Goal: Task Accomplishment & Management: Complete application form

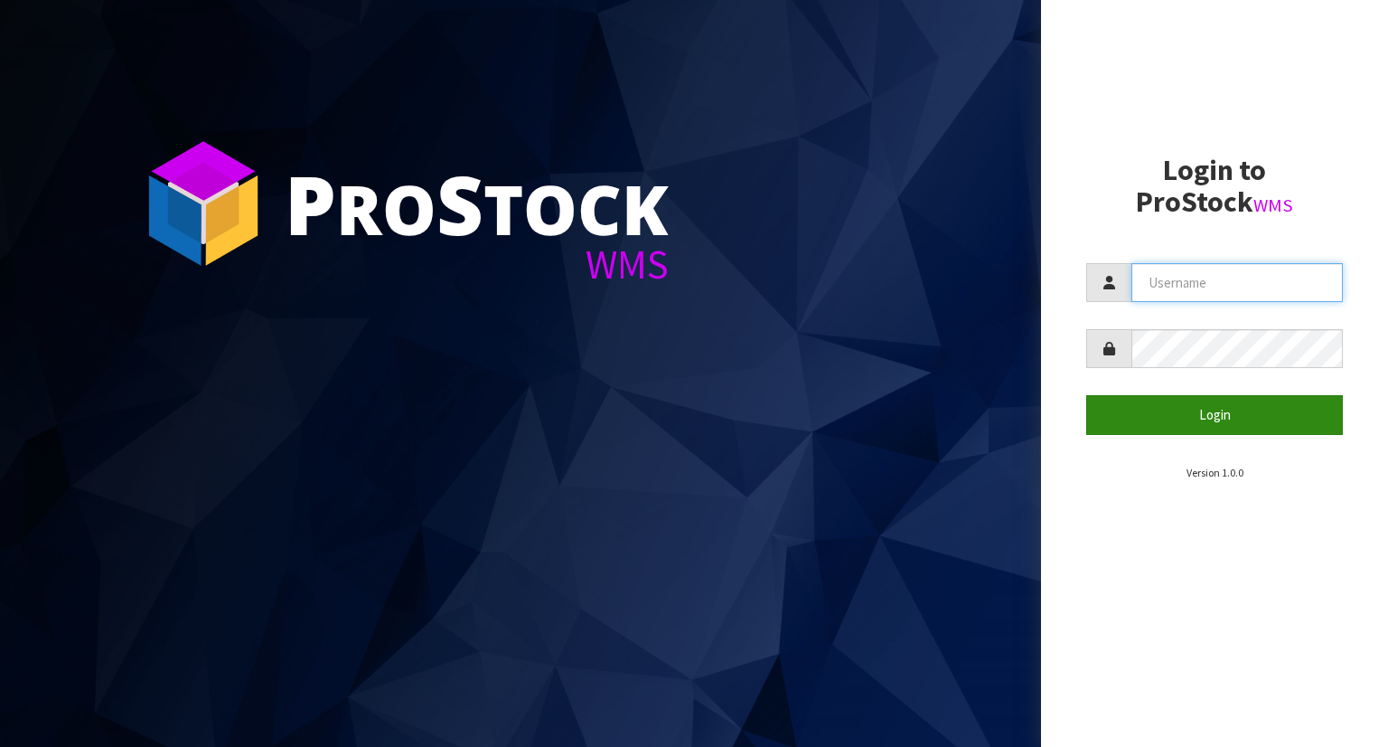
type input "YOURREFORMER"
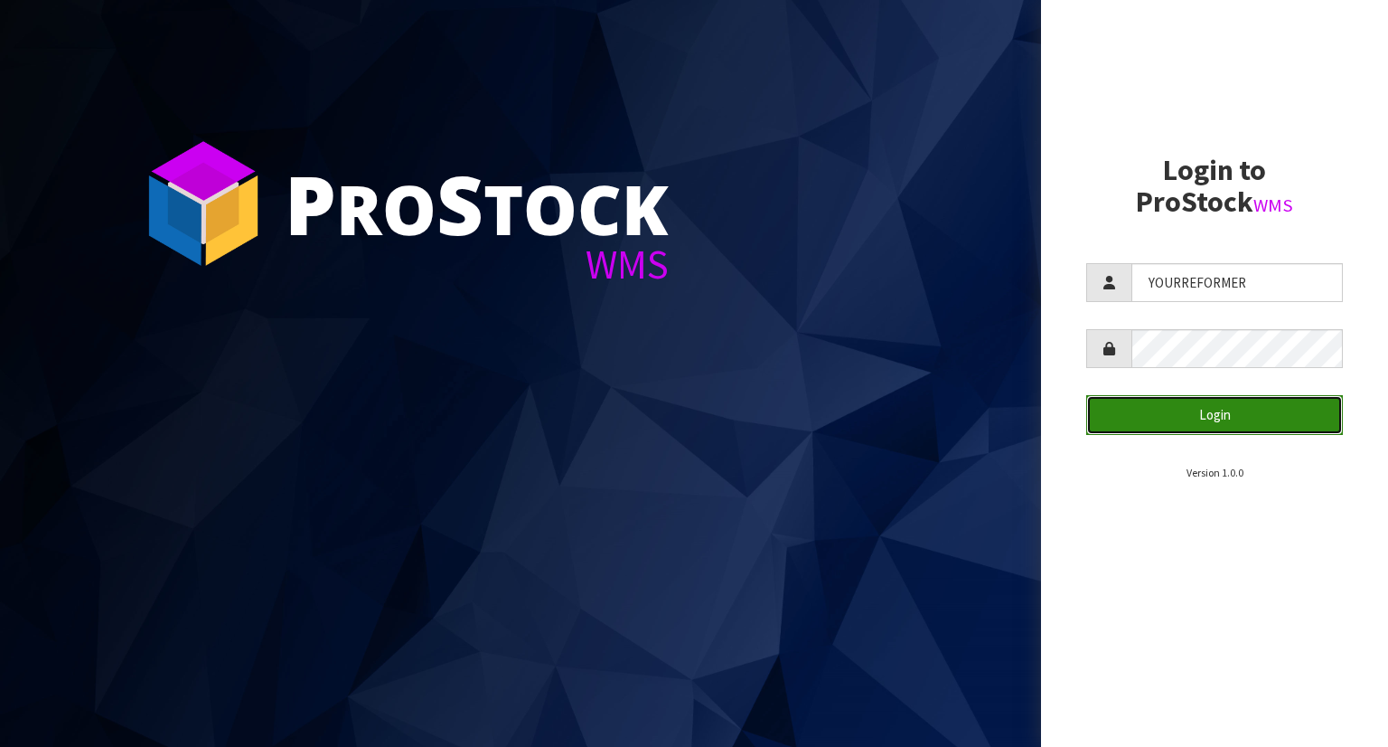
click at [1219, 413] on button "Login" at bounding box center [1214, 414] width 257 height 39
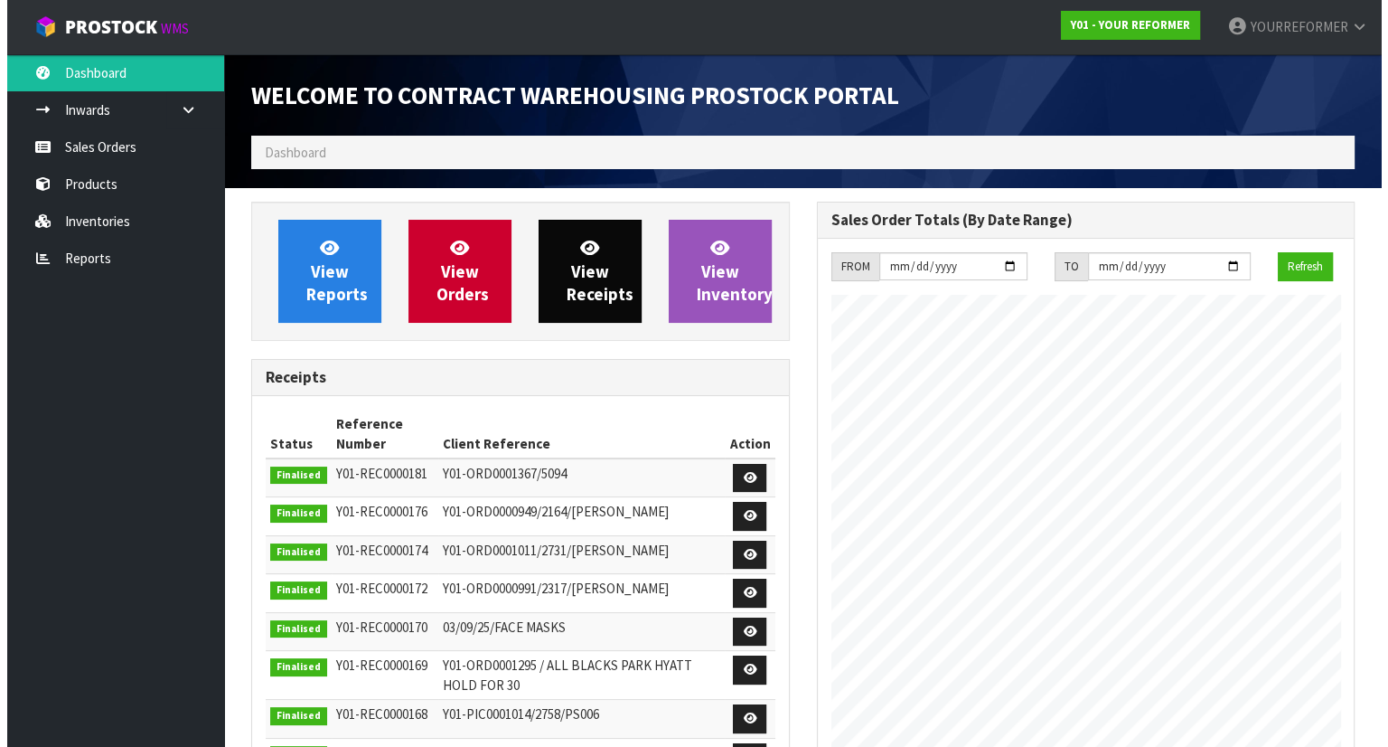
scroll to position [912, 565]
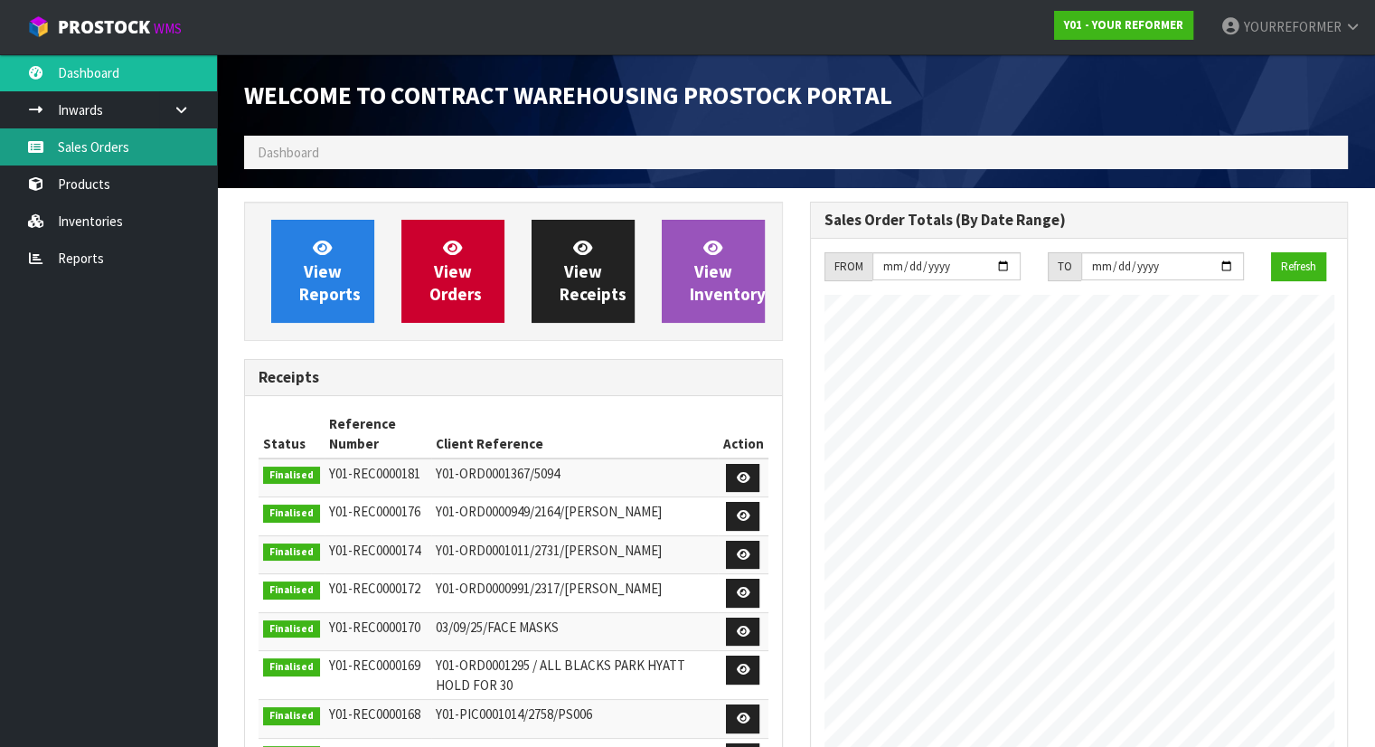
click at [145, 143] on link "Sales Orders" at bounding box center [108, 146] width 217 height 37
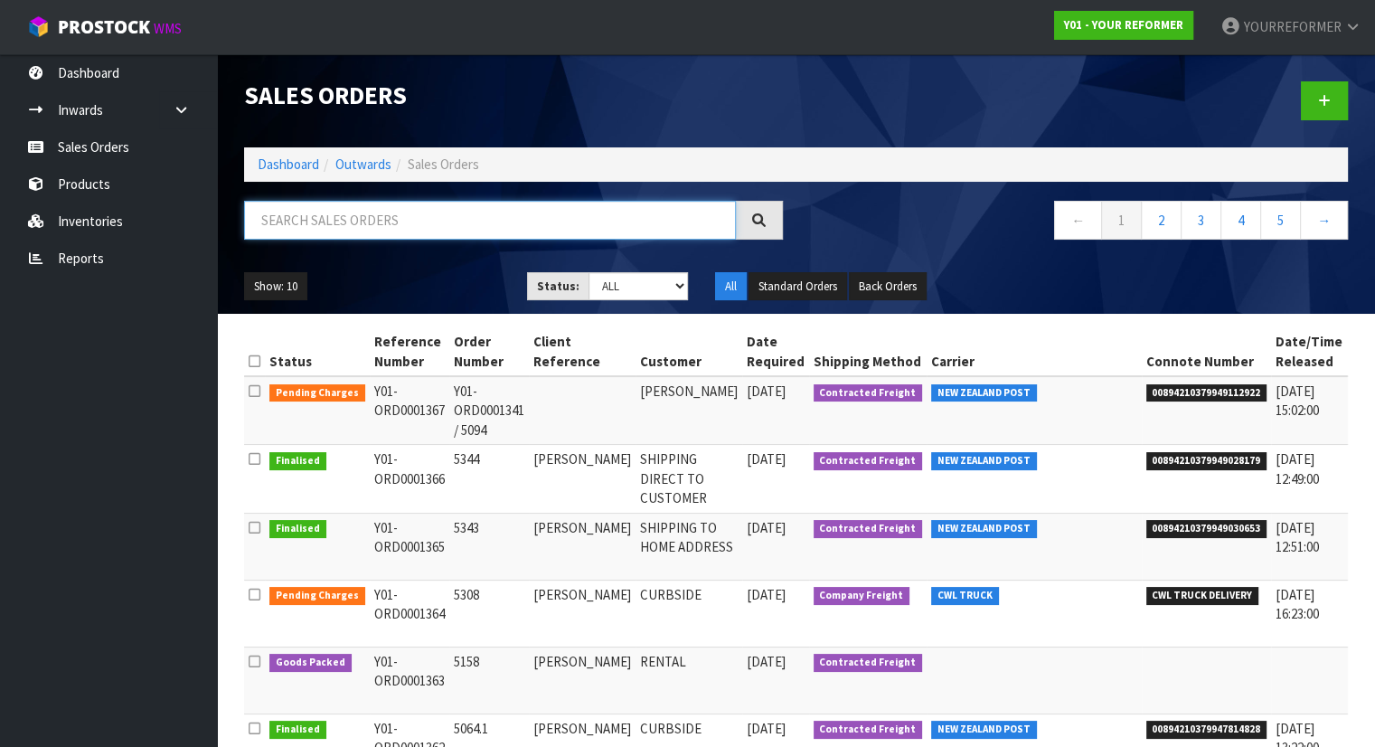
click at [341, 221] on input "text" at bounding box center [490, 220] width 492 height 39
paste input "[PERSON_NAME]"
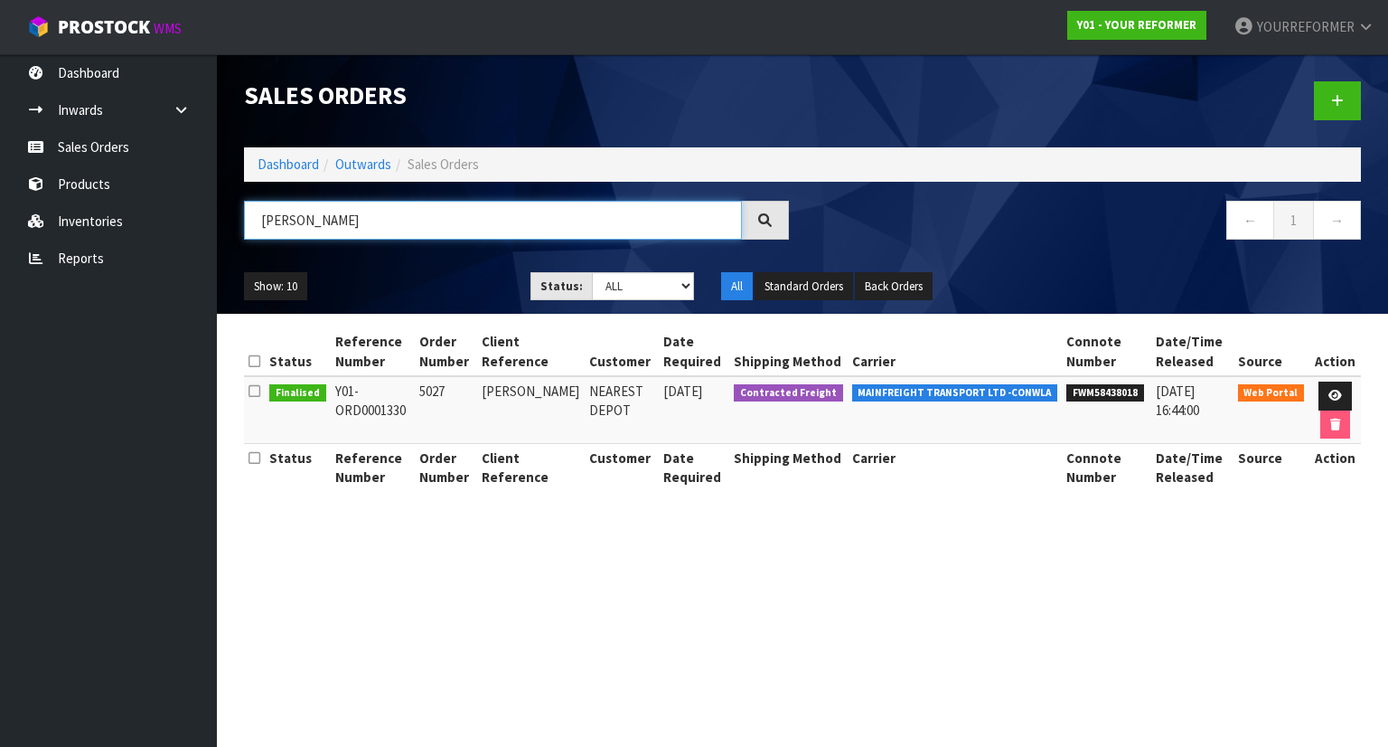
type input "[PERSON_NAME]"
drag, startPoint x: 416, startPoint y: 416, endPoint x: 329, endPoint y: 390, distance: 90.6
click at [331, 390] on td "Y01-ORD0001330" at bounding box center [373, 410] width 84 height 68
copy td "Y01-ORD0001330"
click at [1338, 95] on icon at bounding box center [1337, 101] width 13 height 14
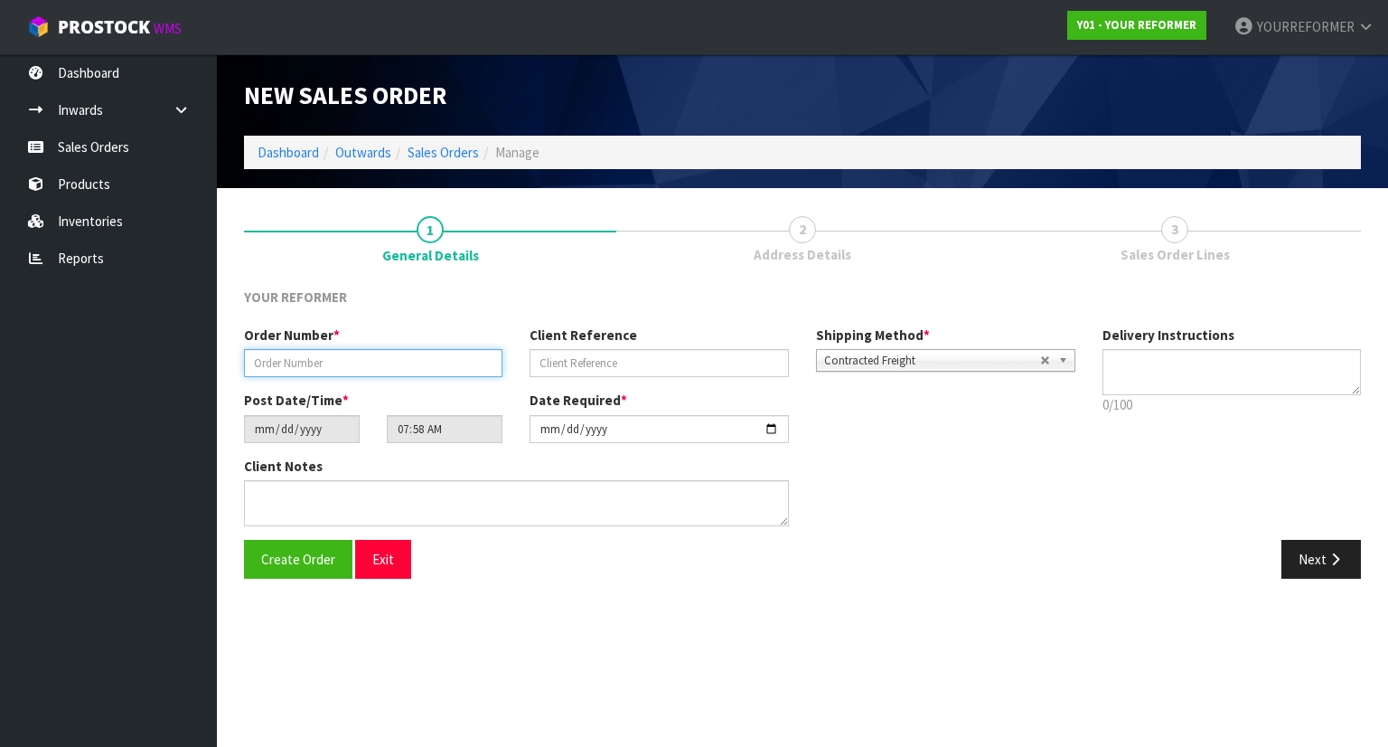
click at [372, 359] on input "text" at bounding box center [373, 363] width 258 height 28
type input "5027.2"
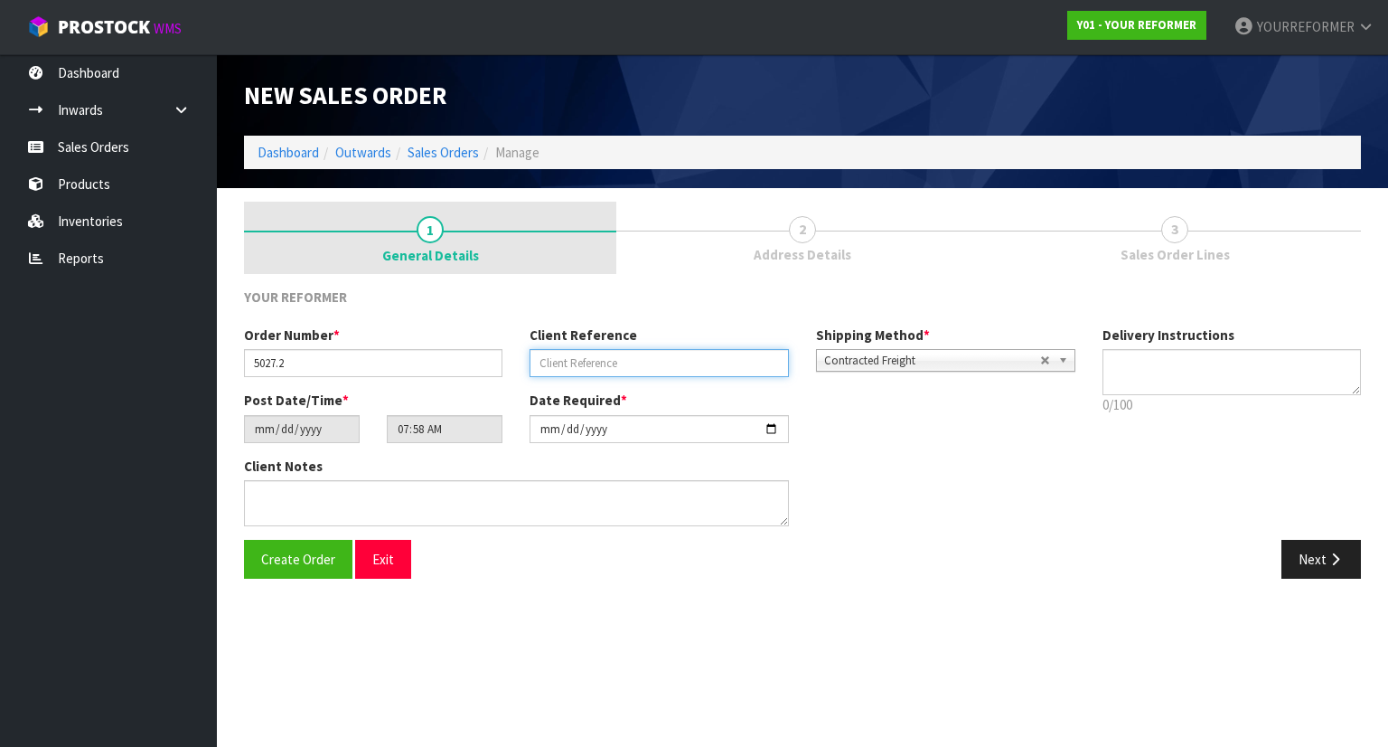
drag, startPoint x: 633, startPoint y: 363, endPoint x: 510, endPoint y: 225, distance: 185.0
click at [633, 362] on input "text" at bounding box center [659, 363] width 258 height 28
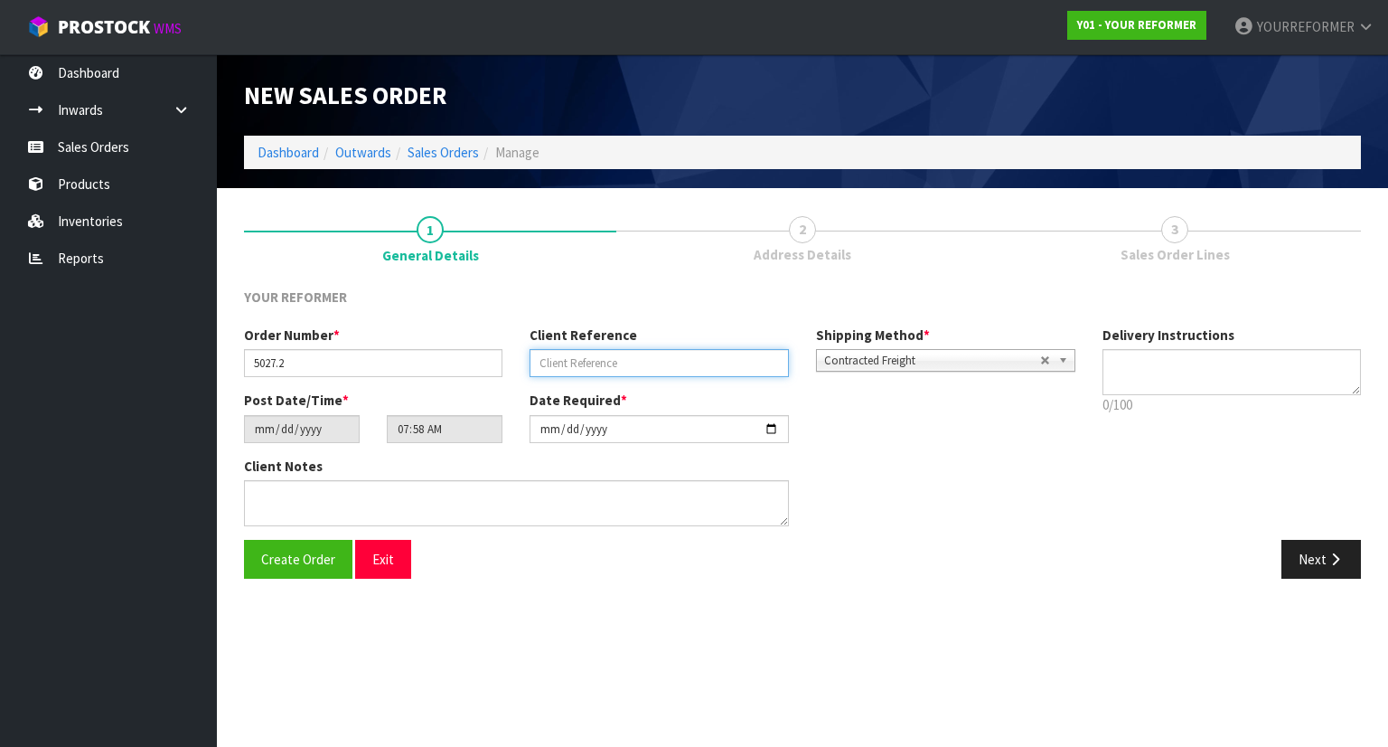
paste input "[PERSON_NAME]"
type input "[PERSON_NAME]"
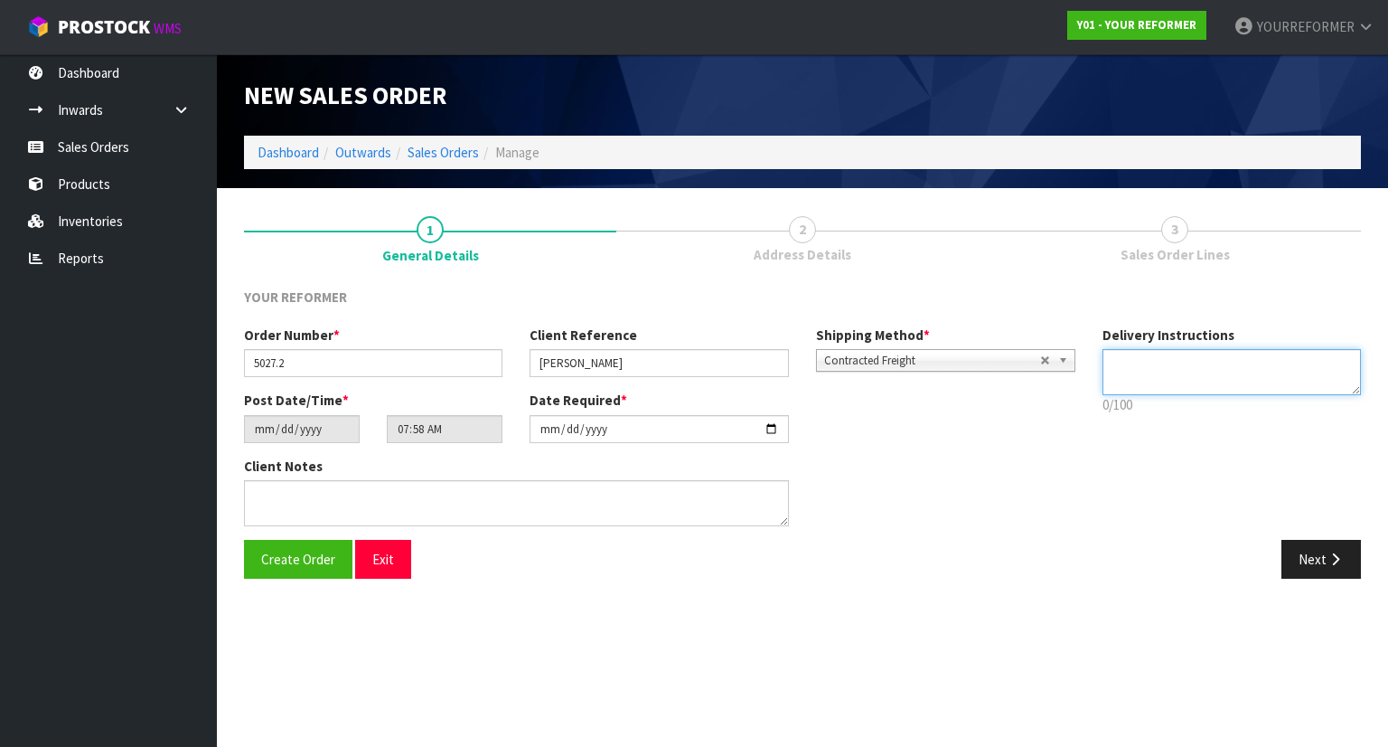
click at [1179, 361] on textarea at bounding box center [1232, 372] width 259 height 46
paste textarea "[PHONE_NUMBER]"
type textarea "SHIPPING DIRECT TO CUSTOMER [PHONE_NUMBER]"
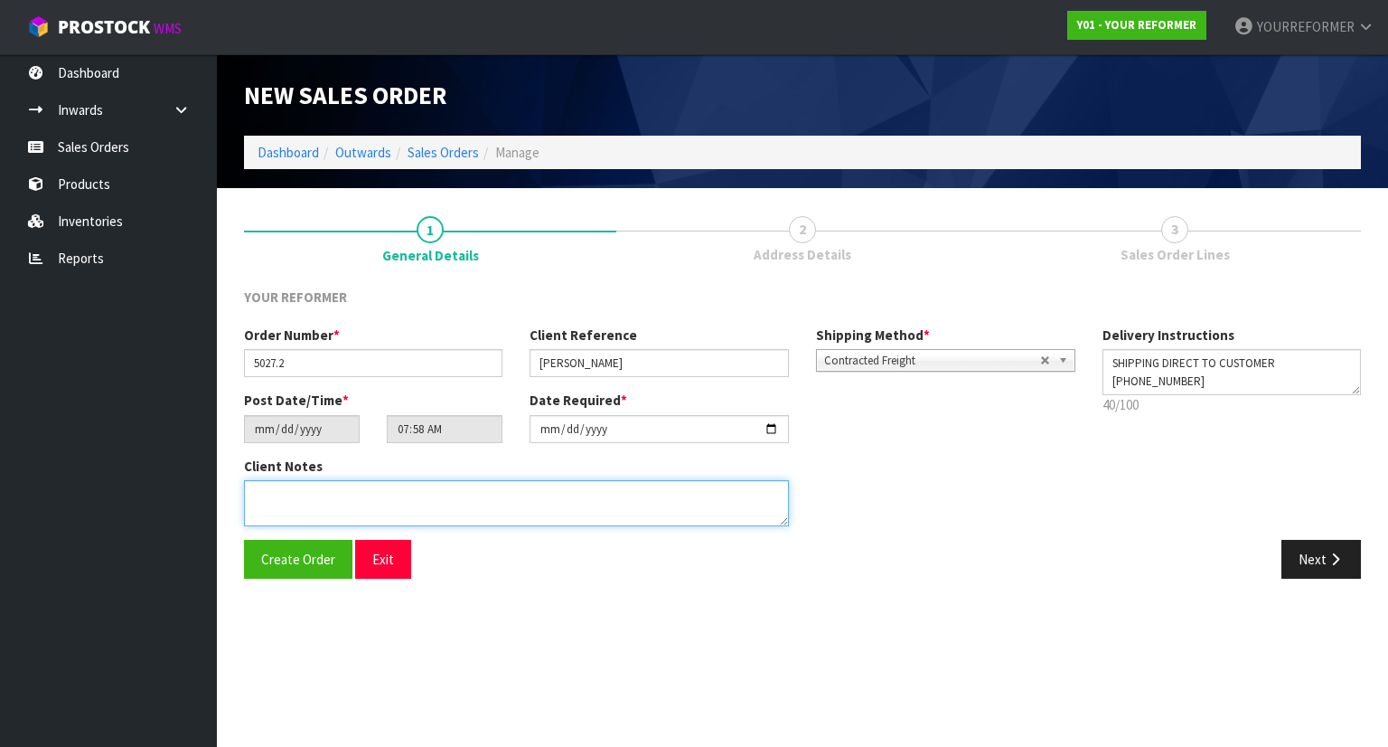
drag, startPoint x: 379, startPoint y: 512, endPoint x: 812, endPoint y: 524, distance: 433.1
click at [380, 512] on textarea at bounding box center [516, 503] width 545 height 46
paste textarea "[PERSON_NAME] [STREET_ADDRESS][PERSON_NAME] ([GEOGRAPHIC_DATA]) [PHONE_NUMBER]"
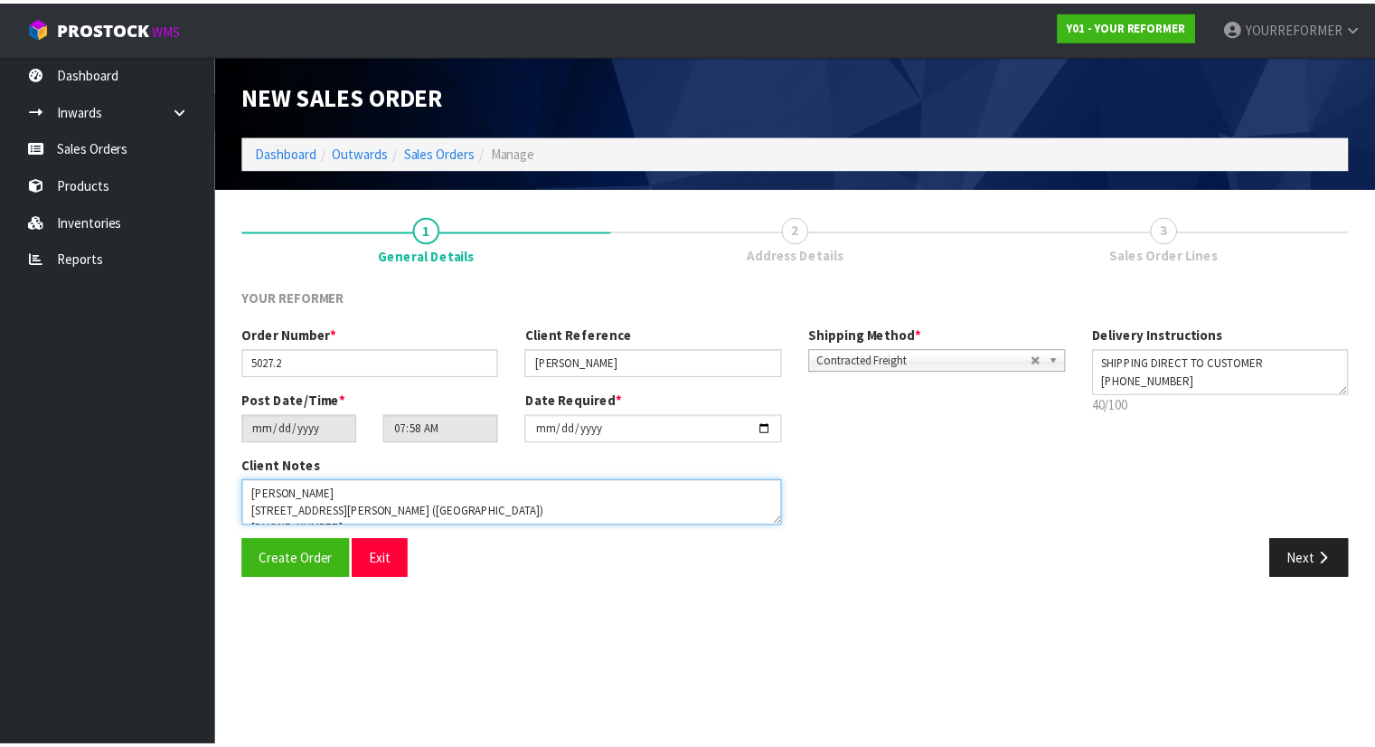
scroll to position [29, 0]
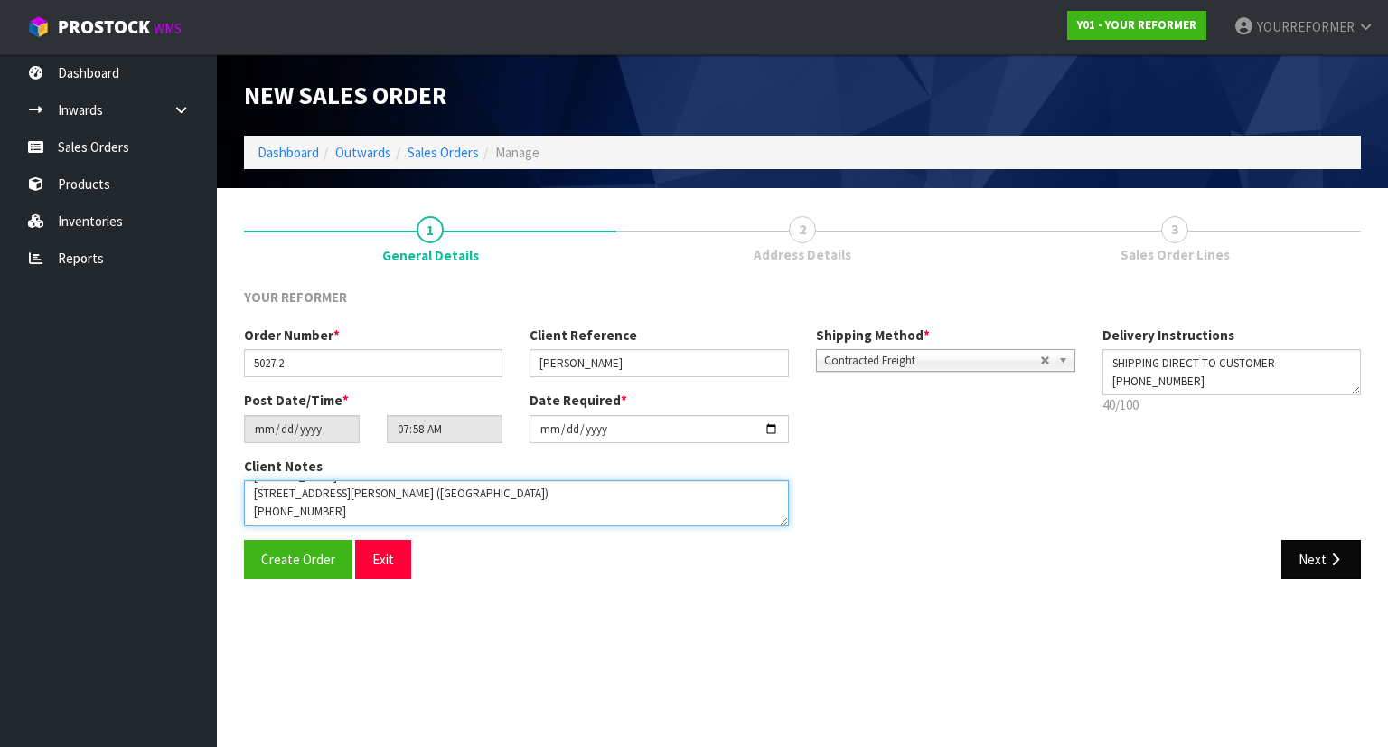
type textarea "[PERSON_NAME] [STREET_ADDRESS][PERSON_NAME] ([GEOGRAPHIC_DATA]) [PHONE_NUMBER]"
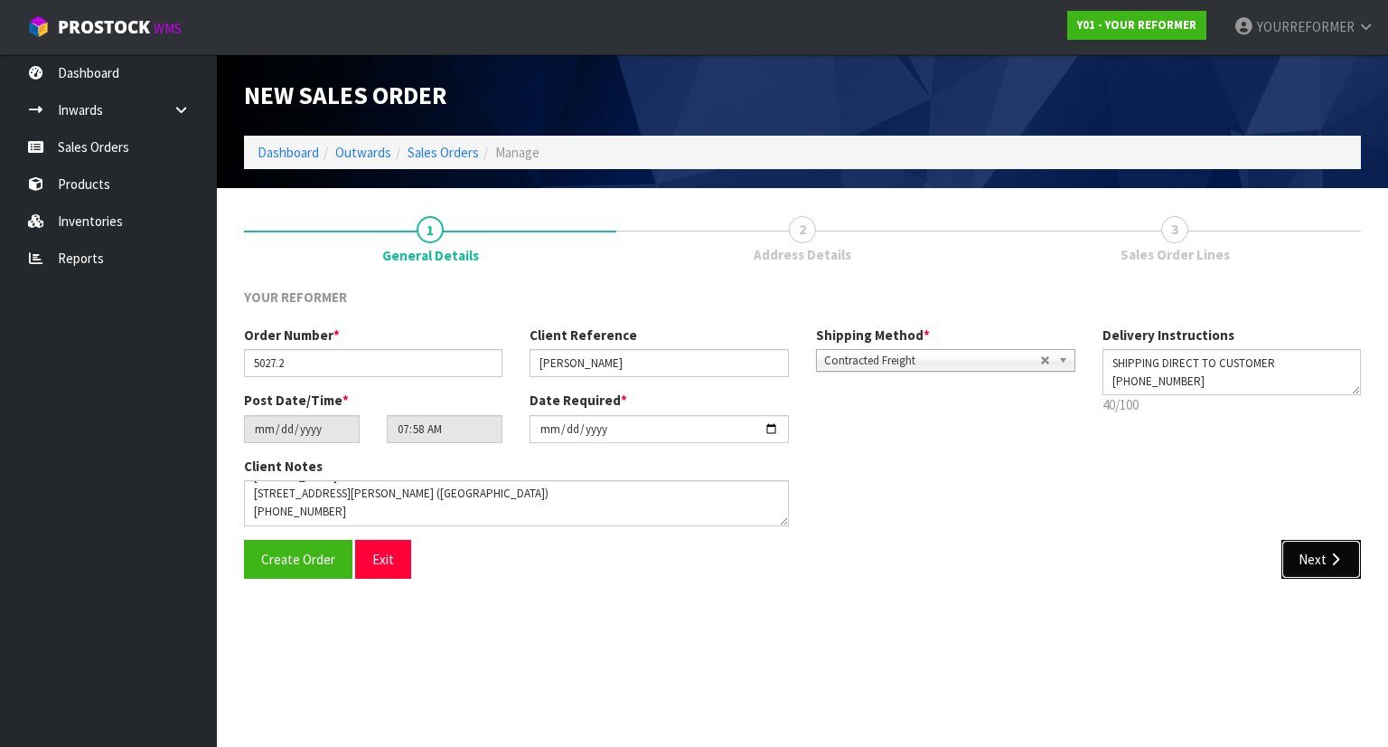
click at [1350, 552] on button "Next" at bounding box center [1322, 559] width 80 height 39
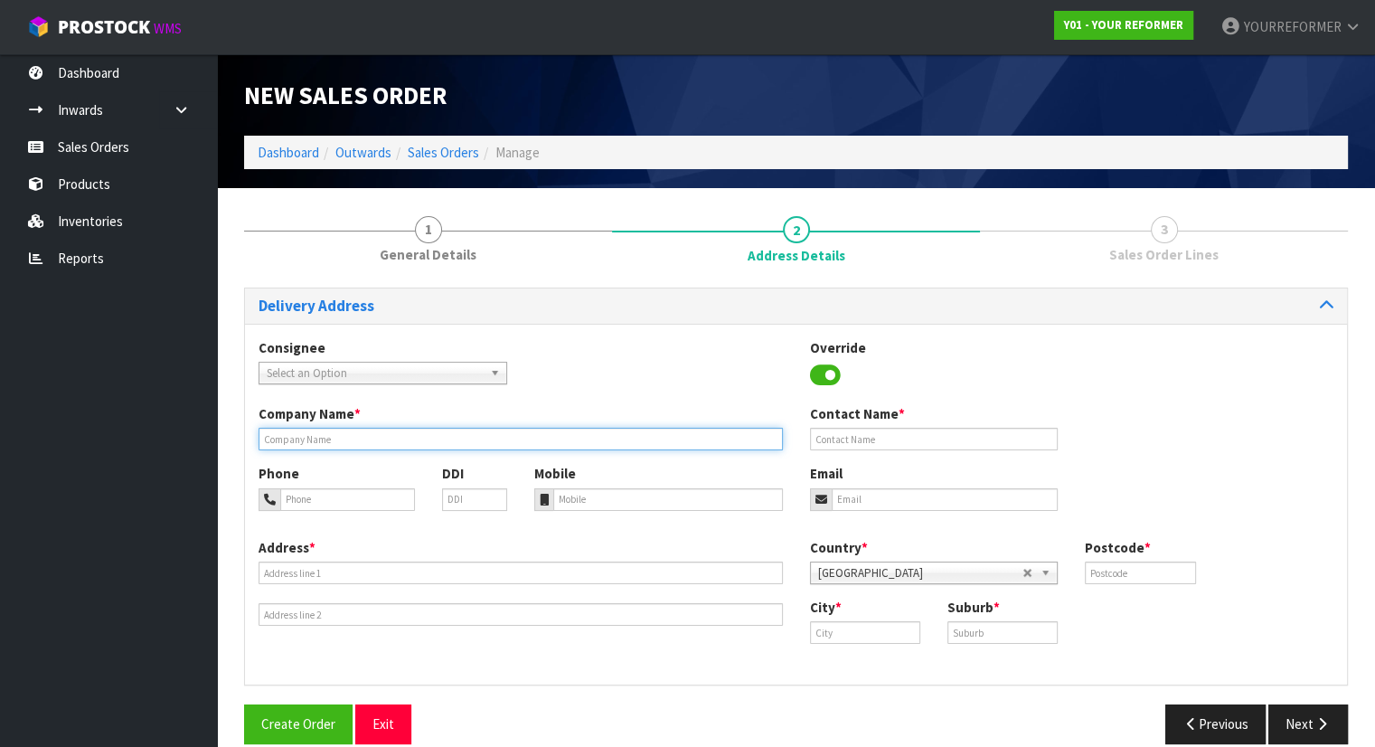
drag, startPoint x: 338, startPoint y: 440, endPoint x: 347, endPoint y: 449, distance: 12.8
click at [338, 440] on input "text" at bounding box center [520, 439] width 524 height 23
type input "DIRECT TO CUSTOMER"
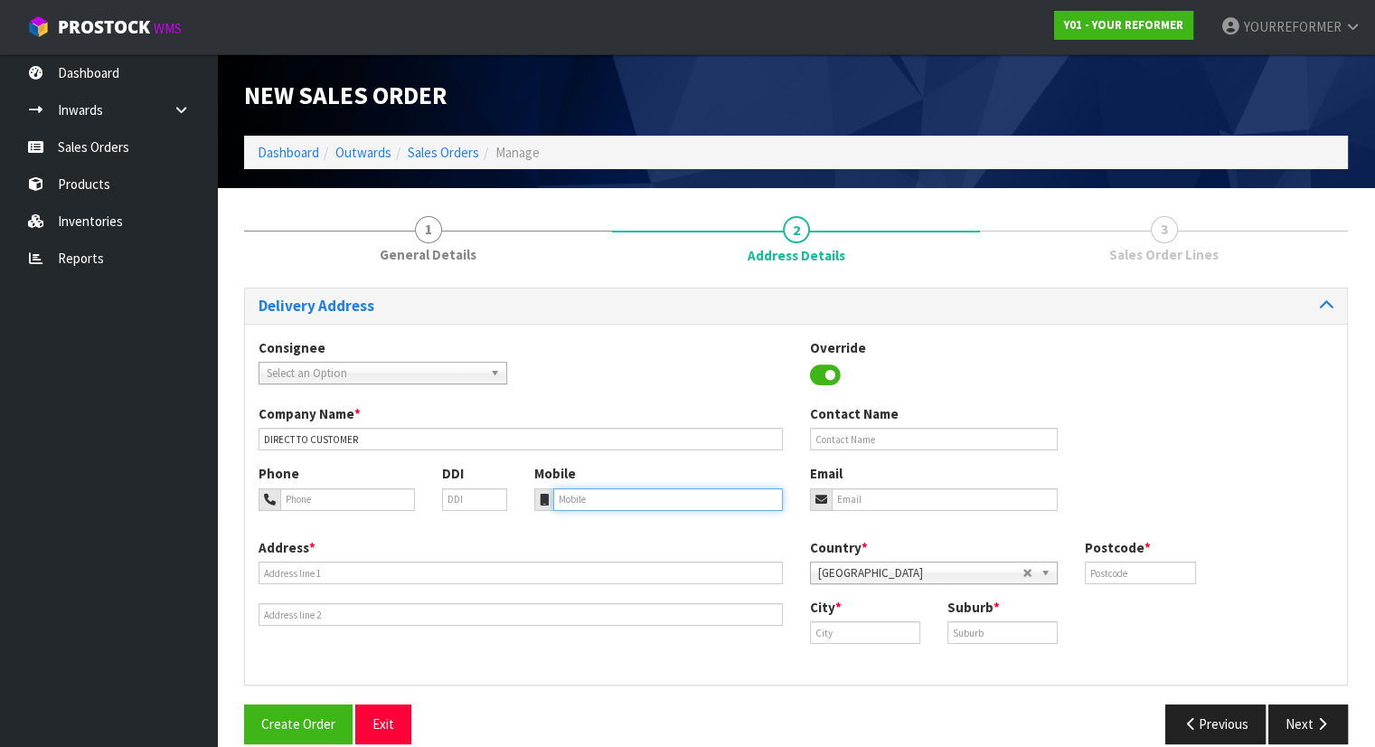
drag, startPoint x: 593, startPoint y: 495, endPoint x: 578, endPoint y: 493, distance: 14.7
click at [593, 495] on input "tel" at bounding box center [668, 499] width 230 height 23
paste input "[PHONE_NUMBER]"
type input "[PHONE_NUMBER]"
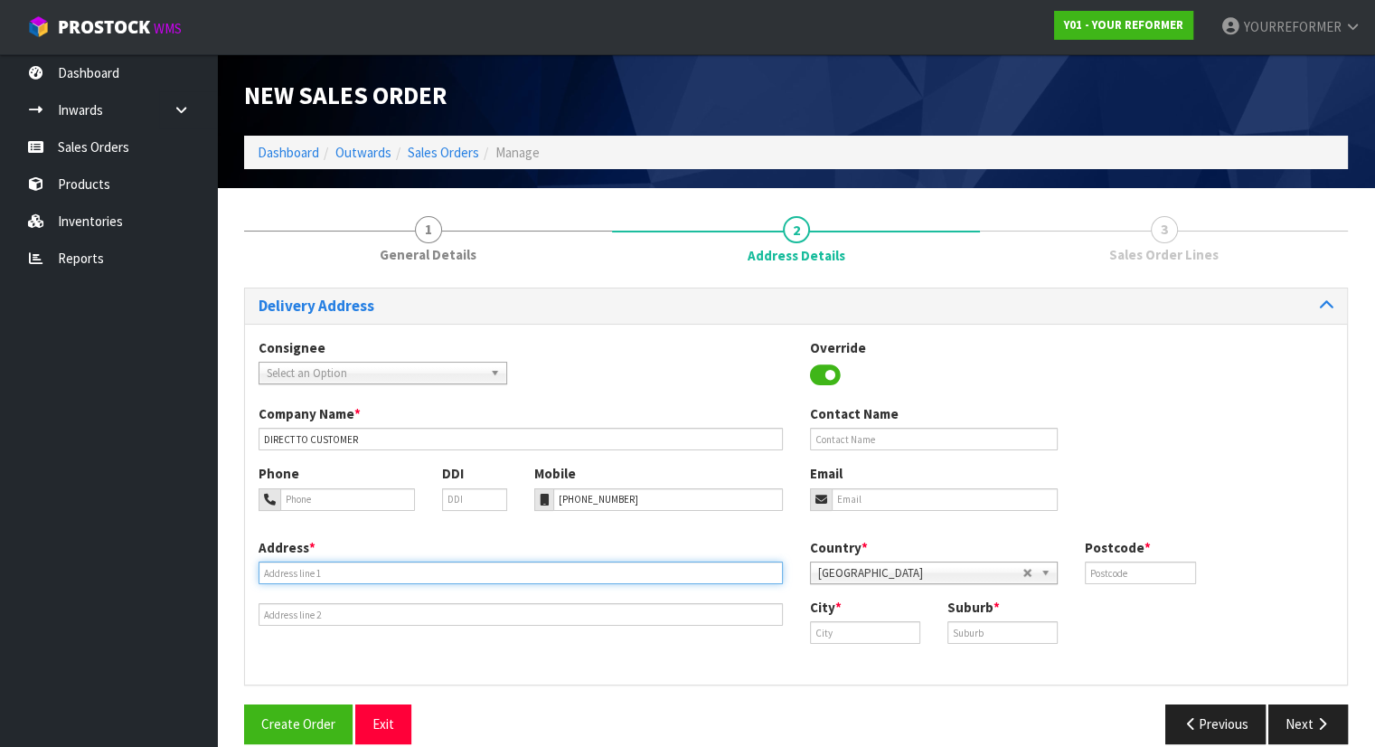
click at [358, 576] on input "text" at bounding box center [520, 572] width 524 height 23
paste input "[STREET_ADDRESS][PERSON_NAME]"
type input "[STREET_ADDRESS][PERSON_NAME]"
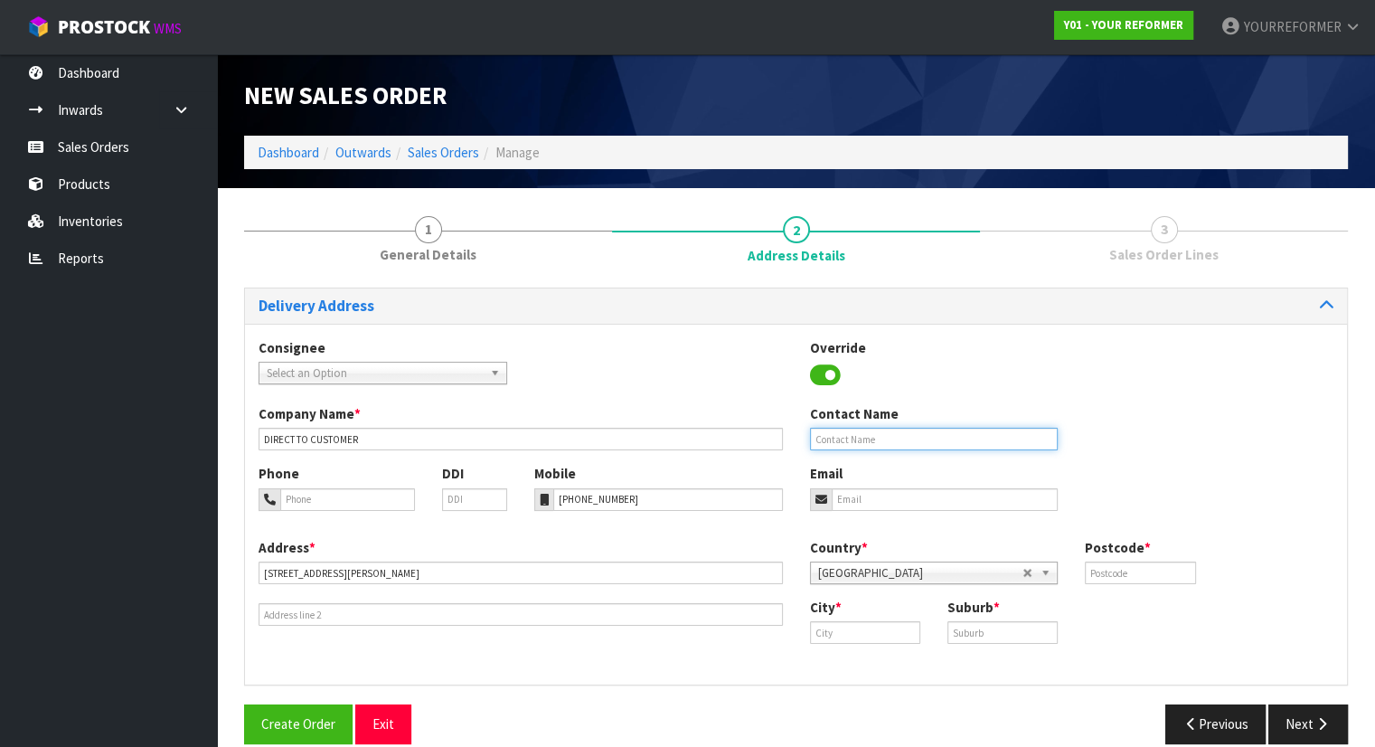
drag, startPoint x: 882, startPoint y: 442, endPoint x: 880, endPoint y: 474, distance: 31.7
click at [882, 443] on input "text" at bounding box center [934, 439] width 249 height 23
paste input "[PERSON_NAME]"
type input "[PERSON_NAME]"
drag, startPoint x: 870, startPoint y: 489, endPoint x: 853, endPoint y: 451, distance: 41.7
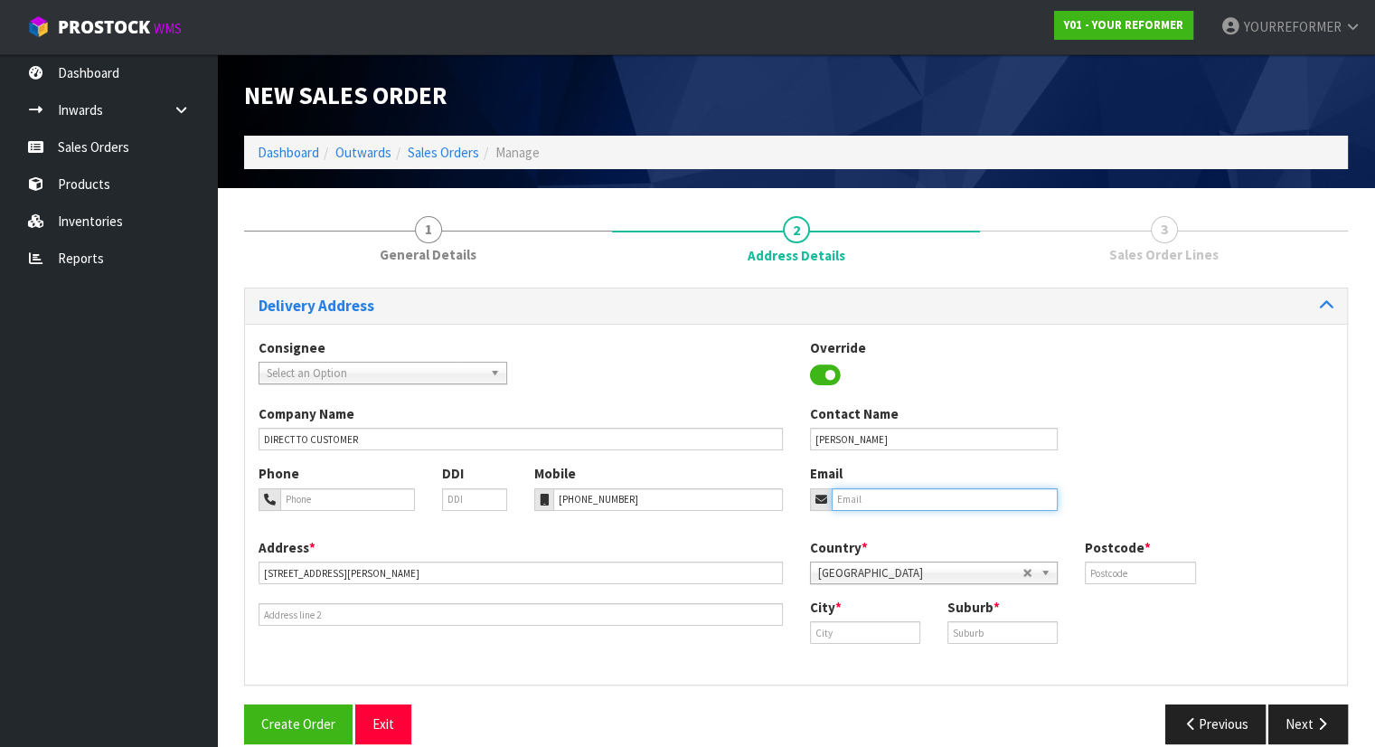
click at [870, 489] on input "email" at bounding box center [945, 499] width 227 height 23
paste input "[EMAIL_ADDRESS][DOMAIN_NAME]"
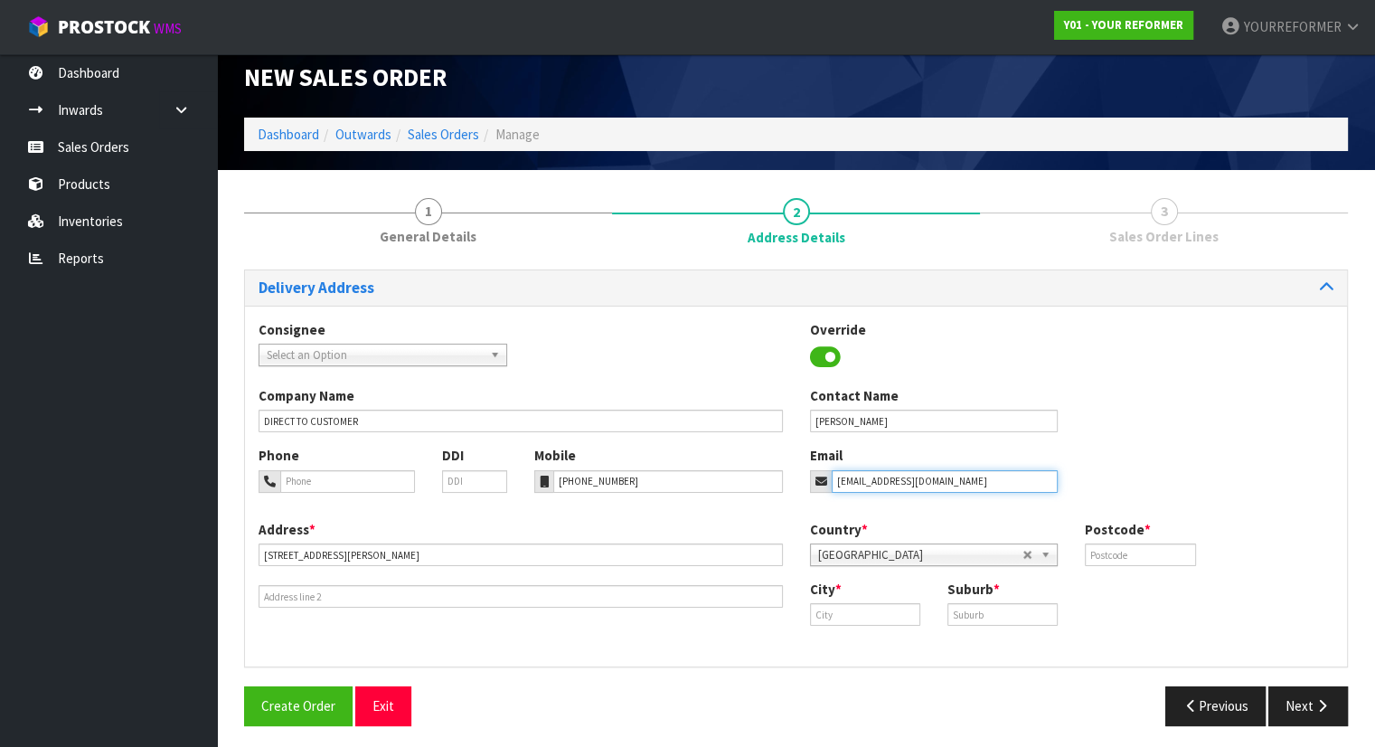
scroll to position [23, 0]
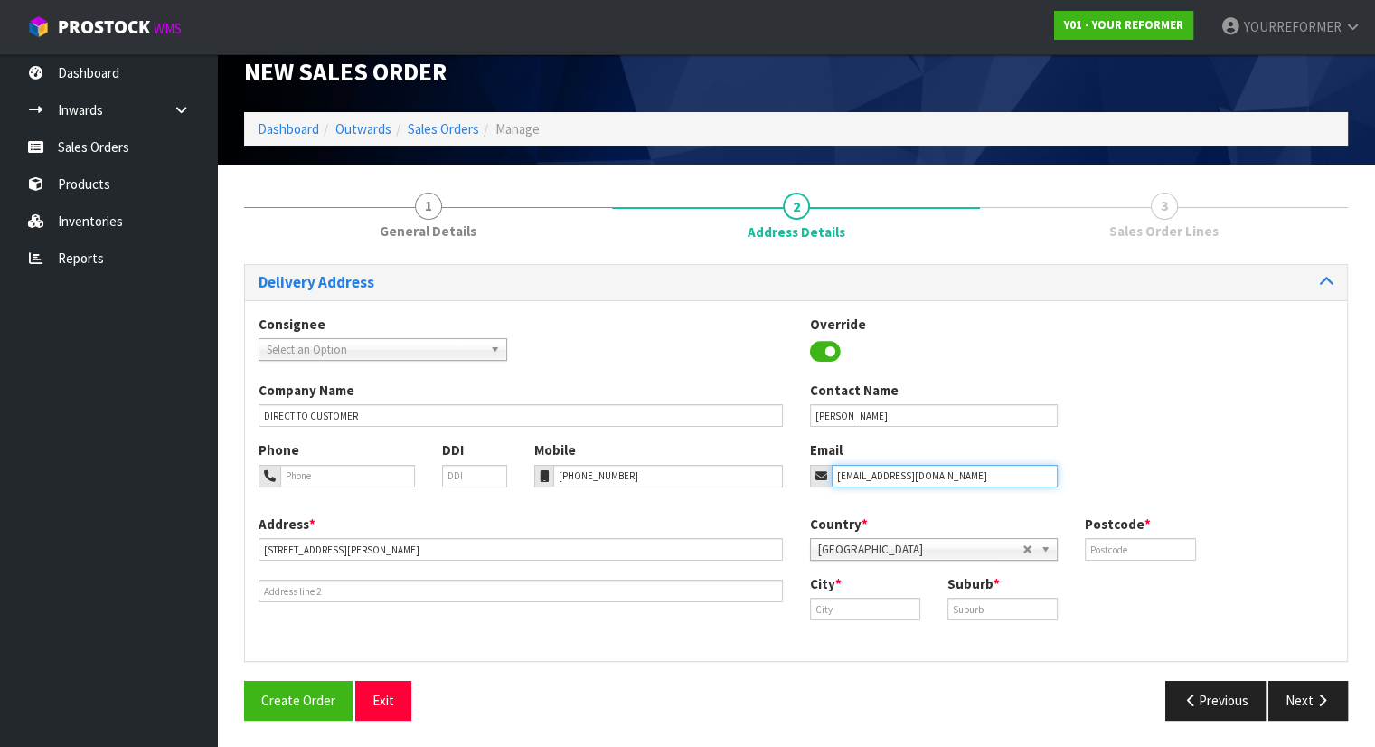
type input "[EMAIL_ADDRESS][DOMAIN_NAME]"
click at [1130, 550] on input "text" at bounding box center [1140, 549] width 110 height 23
type input "4130"
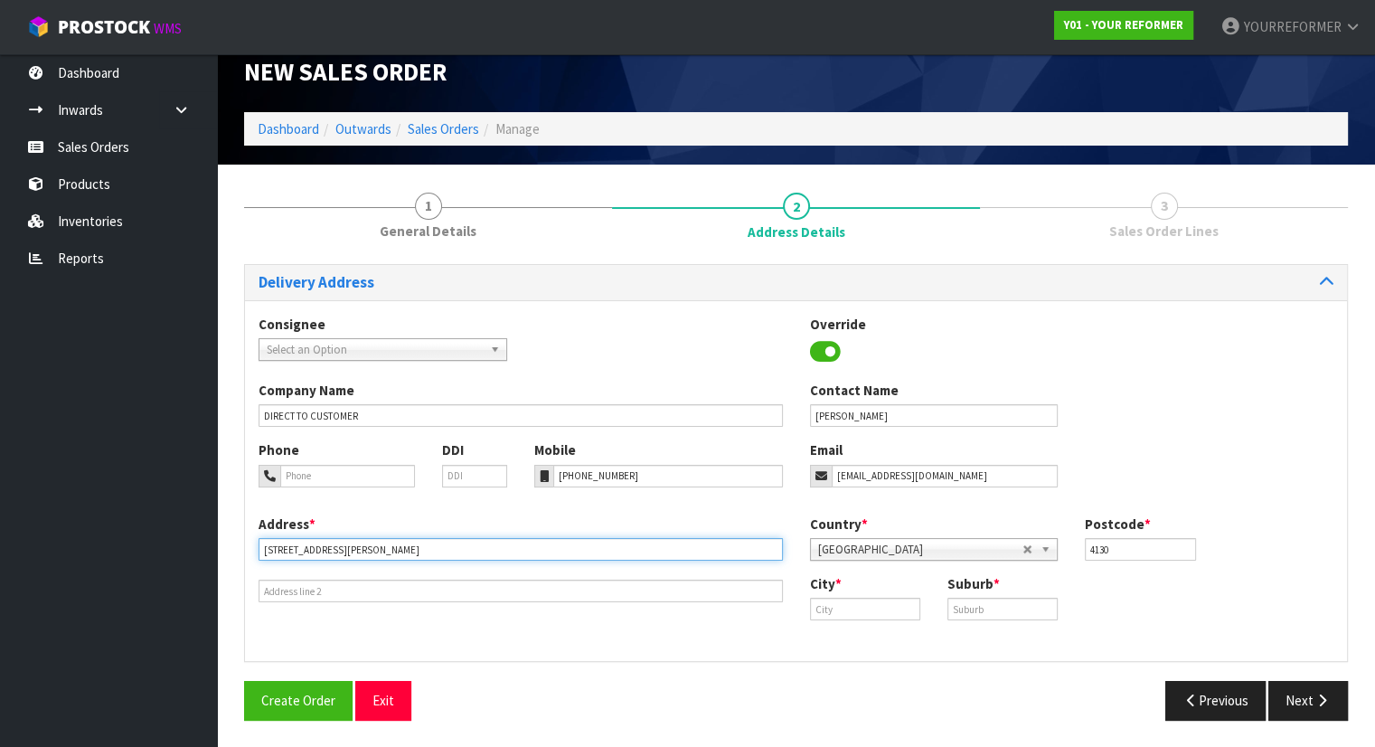
drag, startPoint x: 345, startPoint y: 550, endPoint x: 418, endPoint y: 547, distance: 73.3
click at [418, 547] on input "[STREET_ADDRESS][PERSON_NAME]" at bounding box center [520, 549] width 524 height 23
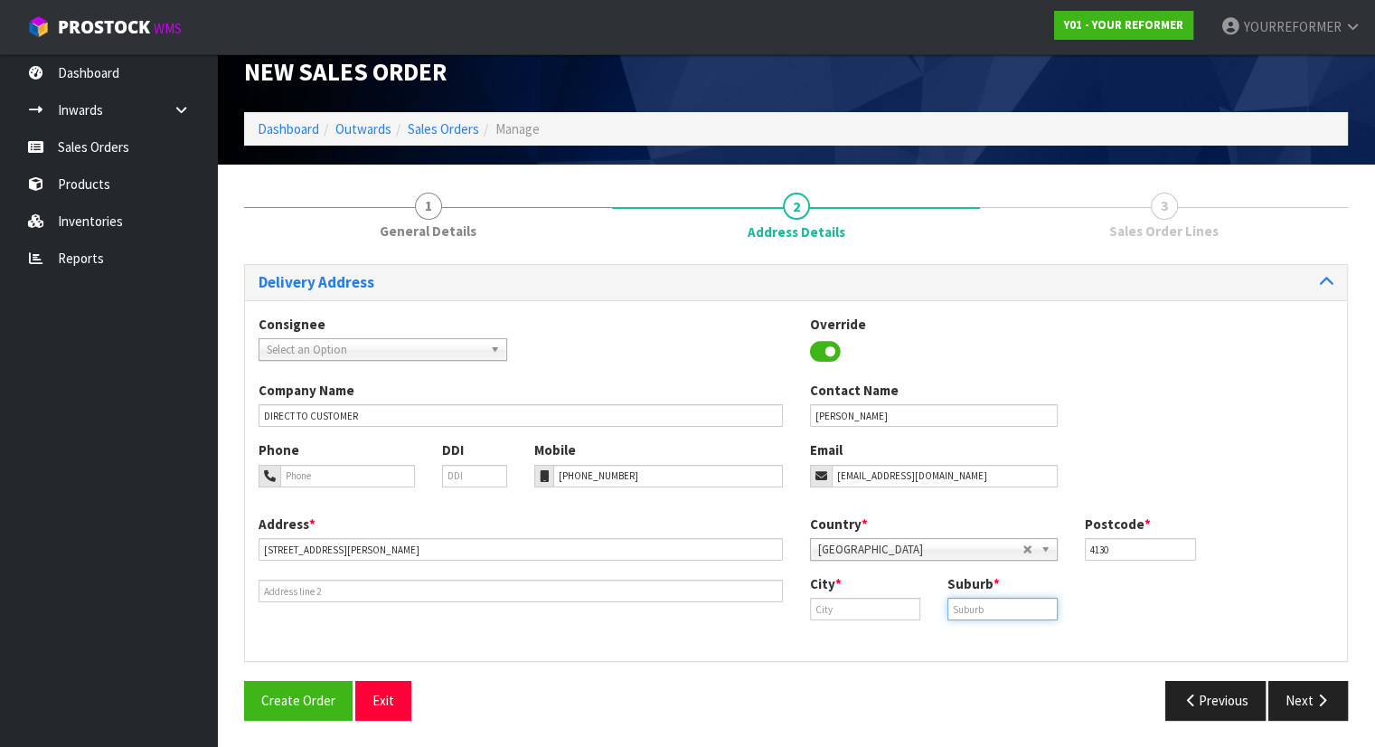
click at [964, 607] on input "text" at bounding box center [1002, 608] width 110 height 23
paste input "HAVELOCK NORT"
click at [1038, 615] on input "HAVELOCK NORT" at bounding box center [1002, 608] width 110 height 23
type input "HAVELOCK NORTH"
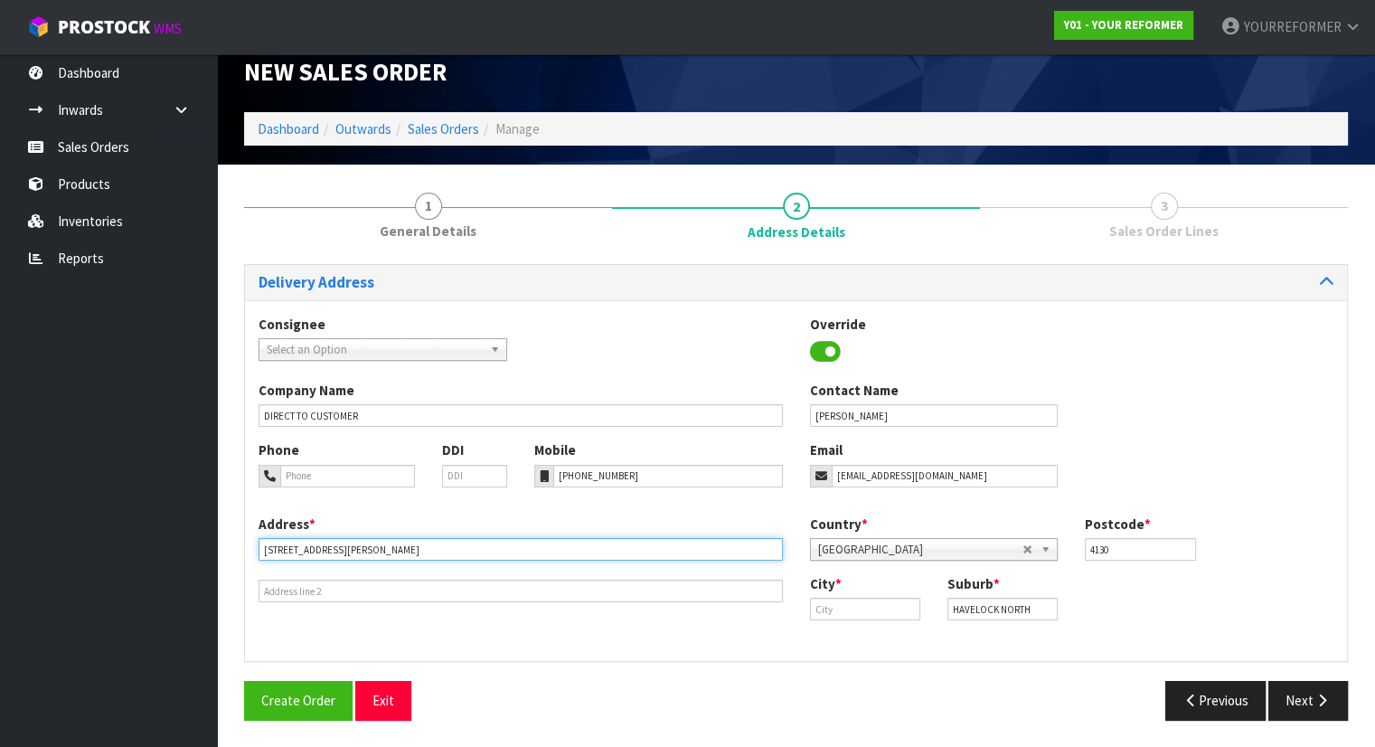
click at [434, 550] on input "[STREET_ADDRESS][PERSON_NAME]" at bounding box center [520, 549] width 524 height 23
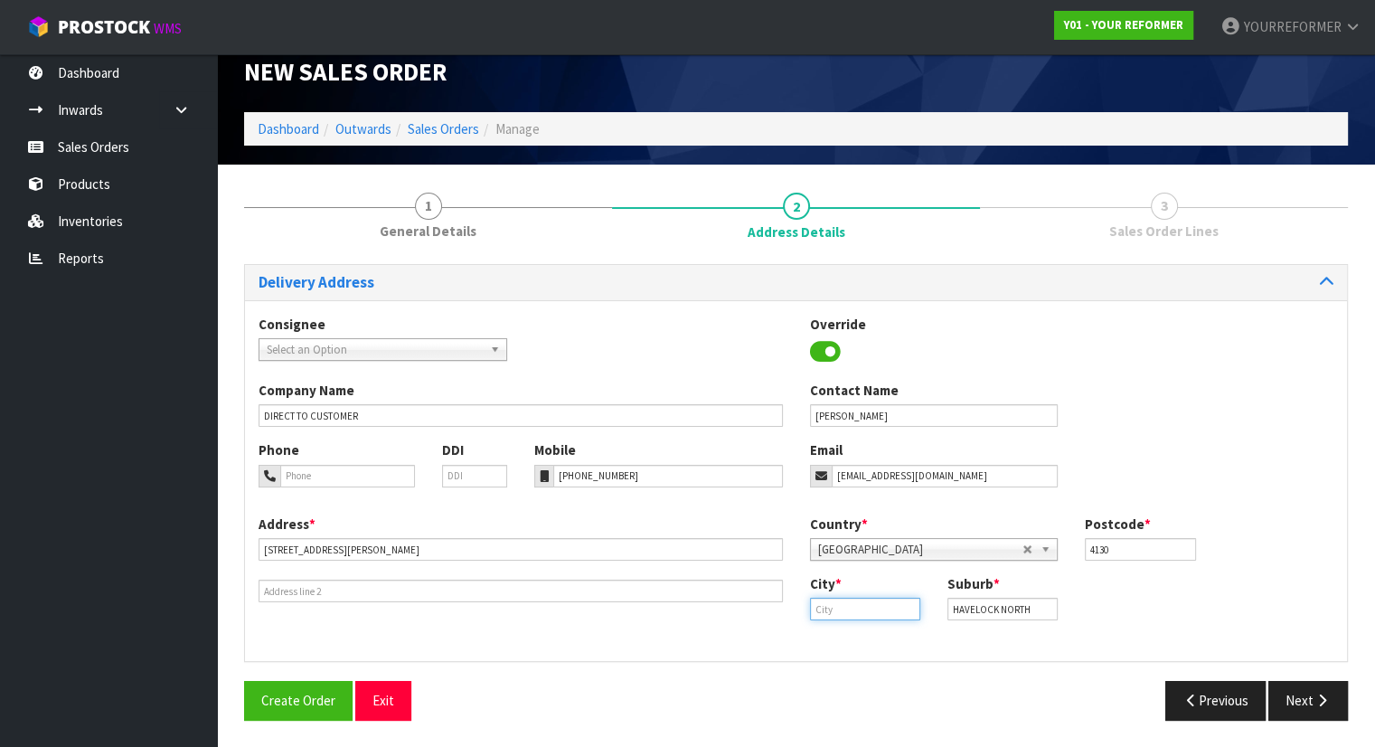
click at [874, 601] on input "text" at bounding box center [865, 608] width 110 height 23
paste input "HKB"
type input "HKB"
click at [1283, 690] on button "Next" at bounding box center [1308, 700] width 80 height 39
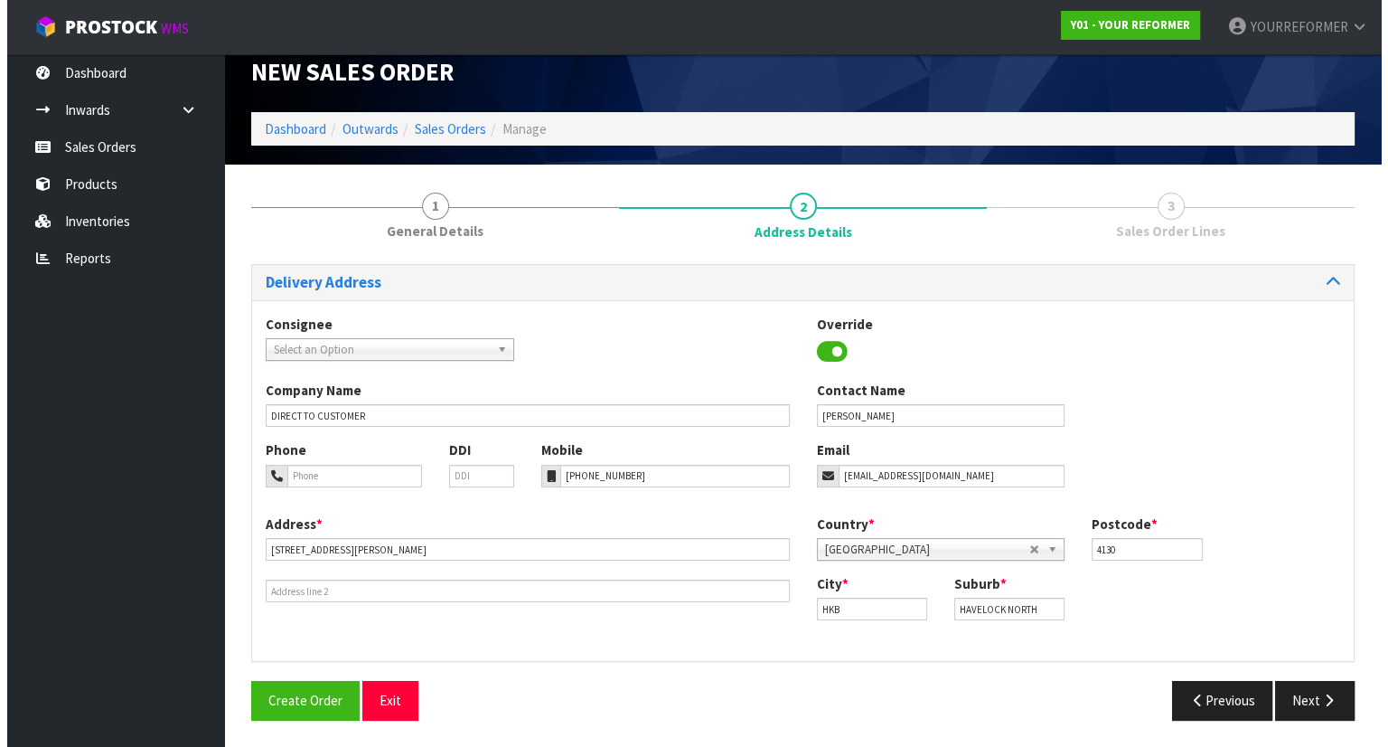
scroll to position [0, 0]
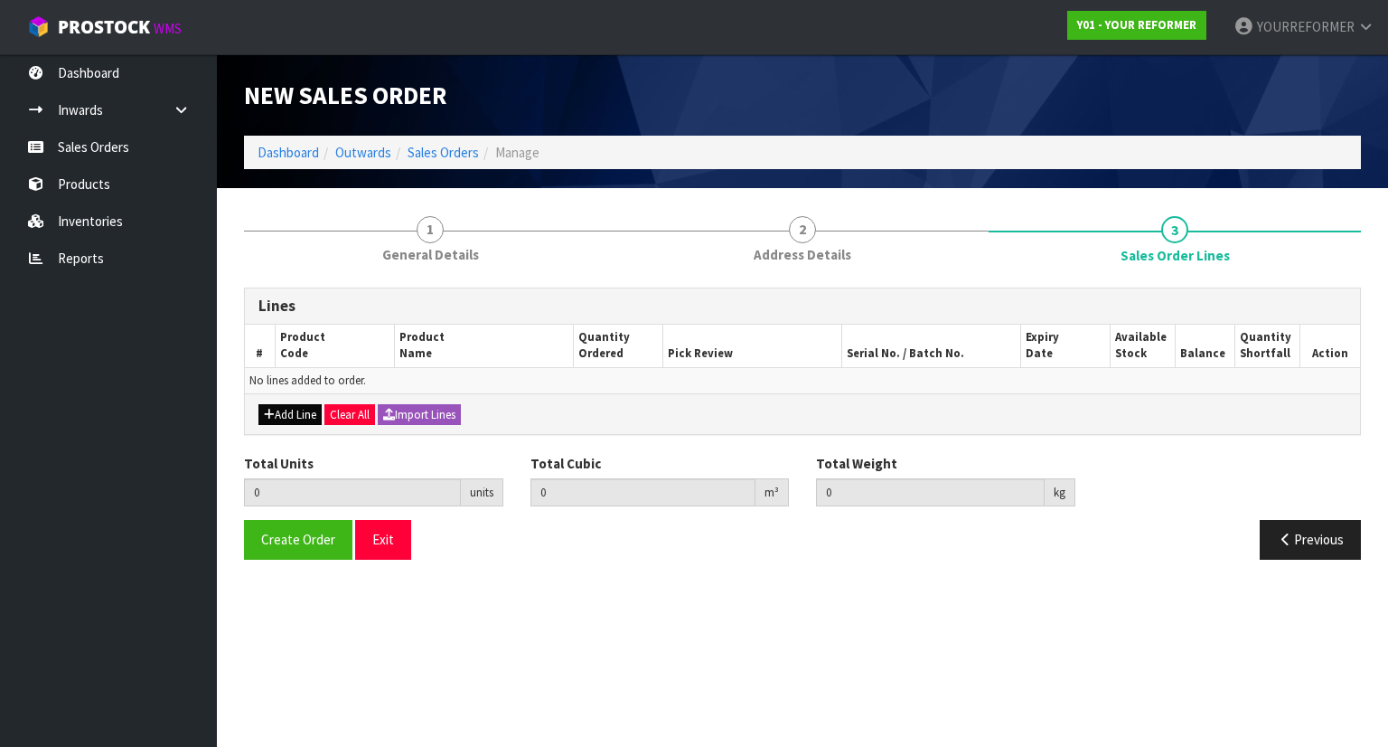
click at [268, 402] on div "Add Line Clear All Import Lines" at bounding box center [802, 413] width 1115 height 41
click at [315, 427] on div "Add Line Clear All Import Lines" at bounding box center [802, 413] width 1115 height 41
click at [298, 414] on button "Add Line" at bounding box center [289, 415] width 63 height 22
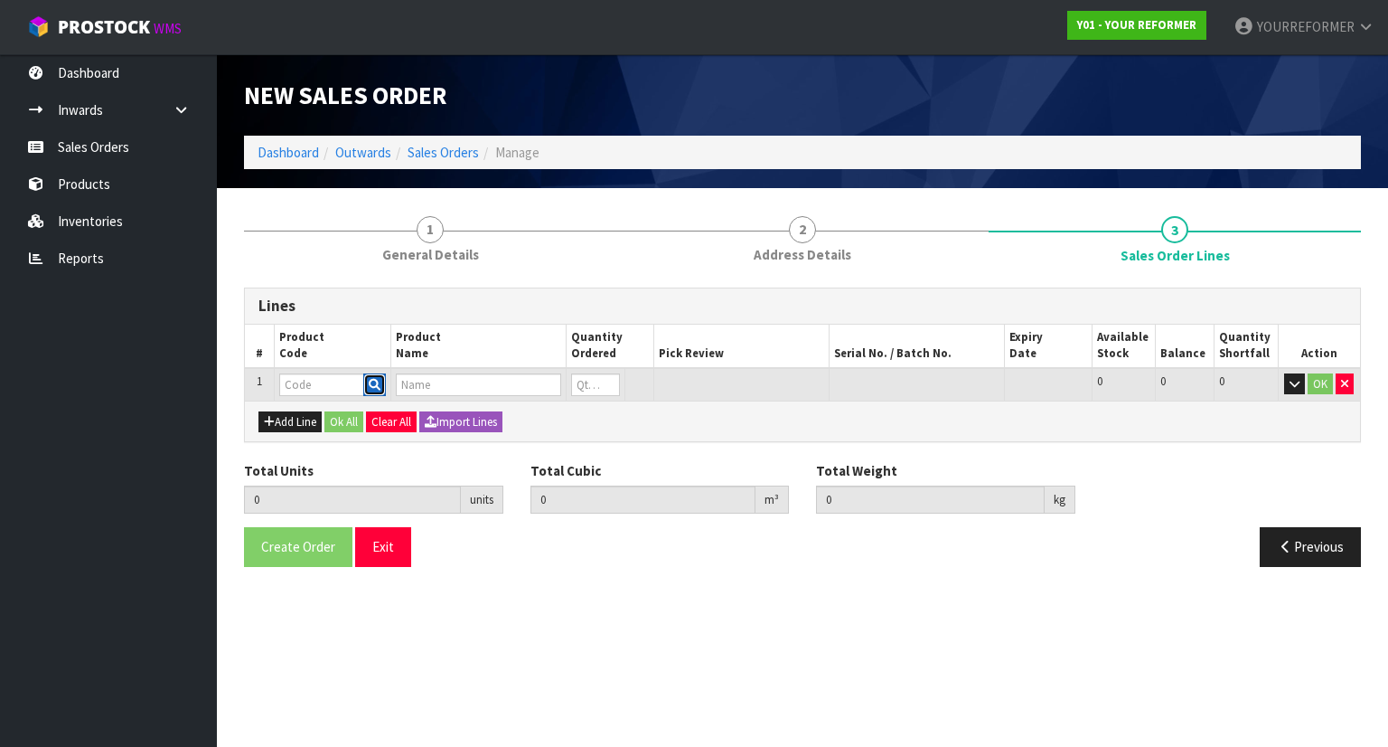
click at [378, 390] on button "button" at bounding box center [374, 384] width 23 height 23
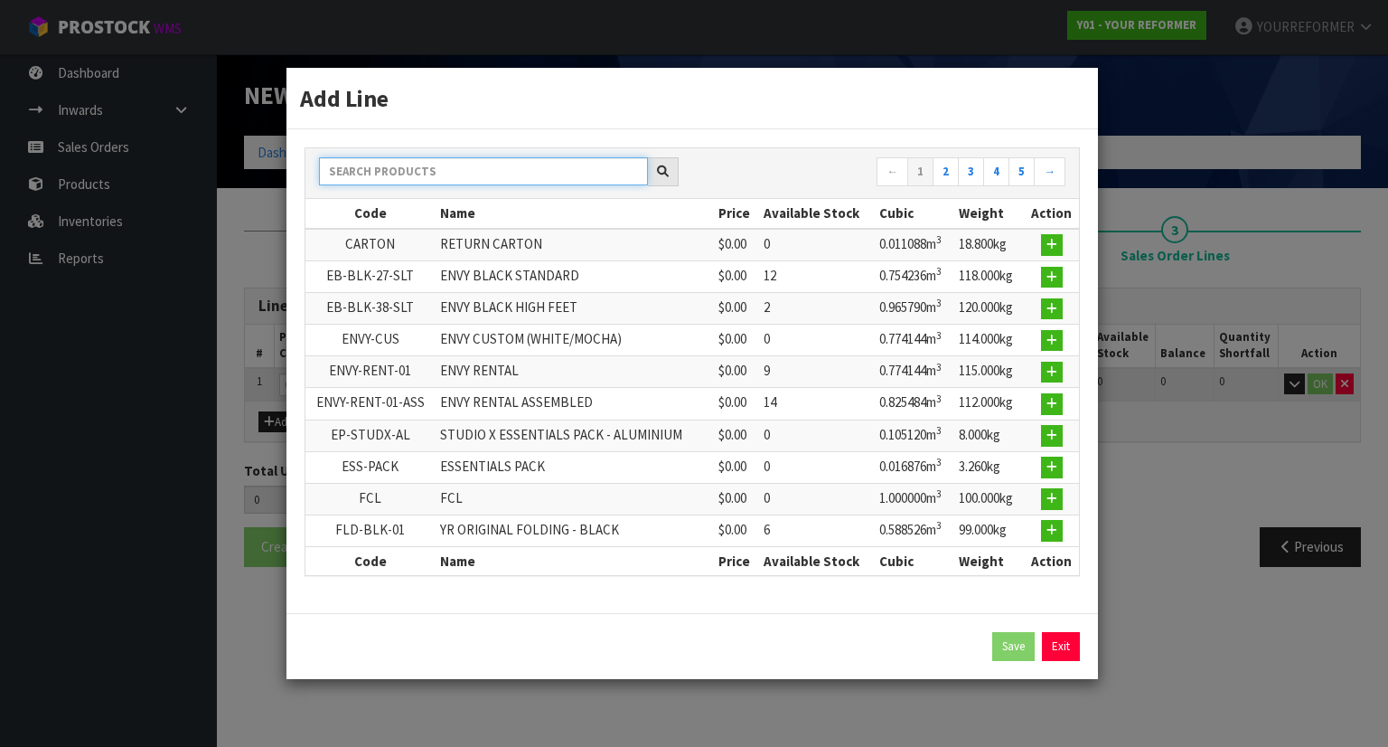
click at [419, 179] on input "text" at bounding box center [483, 171] width 329 height 28
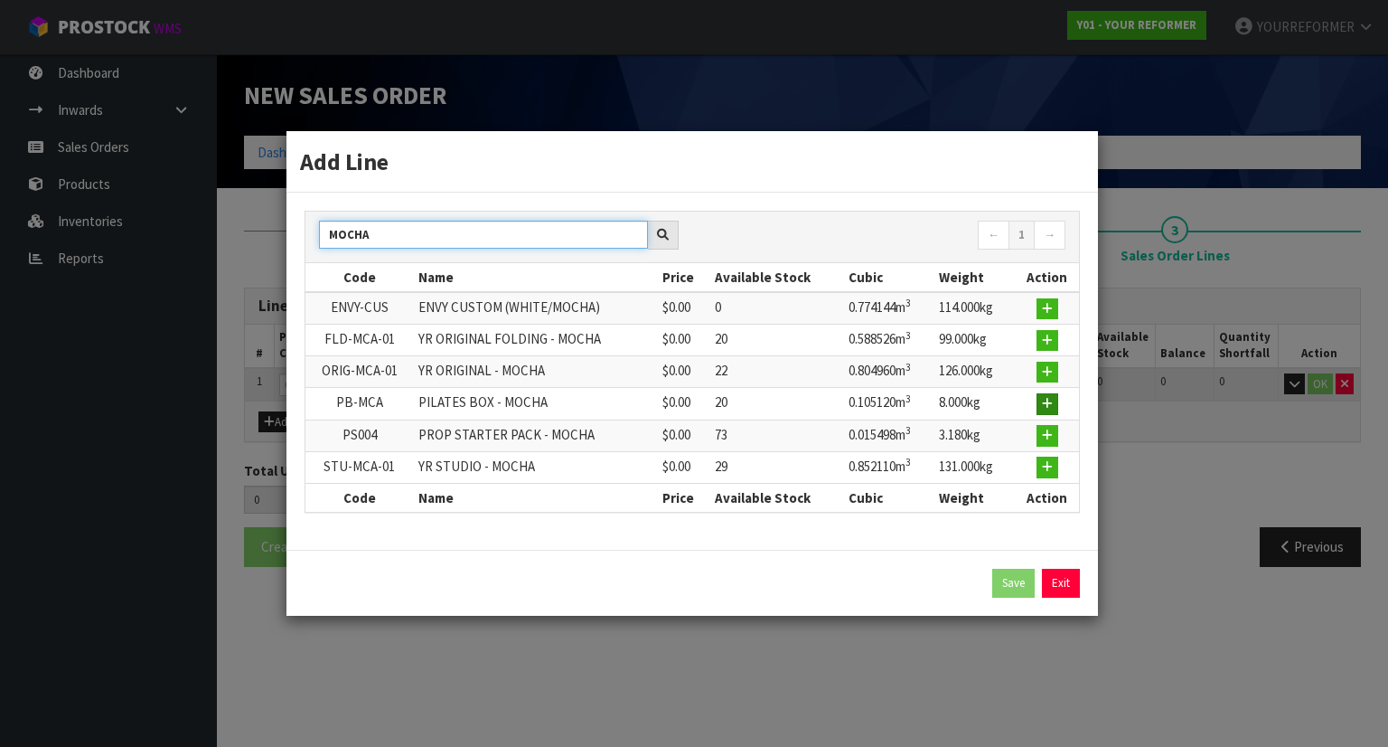
type input "MOCHA"
click at [1049, 406] on icon "button" at bounding box center [1047, 404] width 11 height 12
type input "0.000000"
type input "0.000"
type input "PB-MCA"
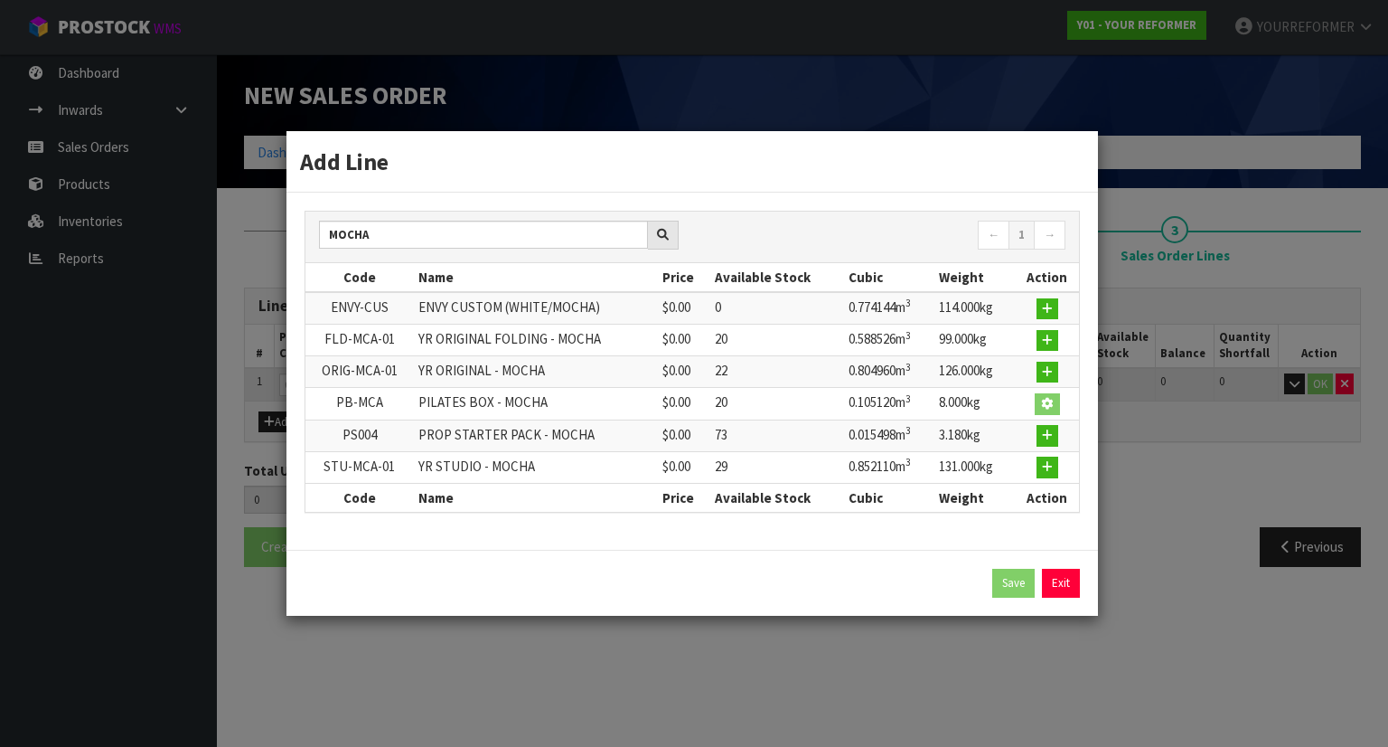
type input "PILATES BOX - MOCHA"
type input "0"
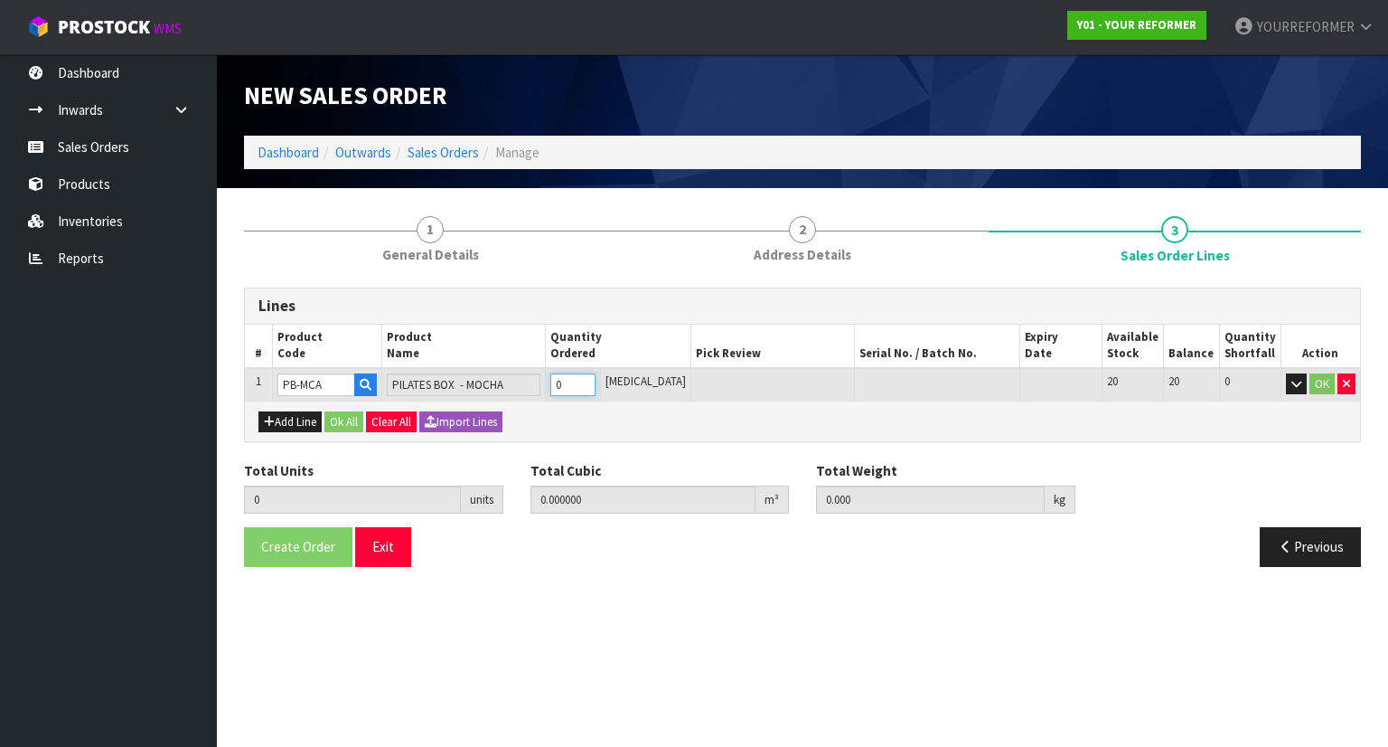
click at [595, 377] on input "0" at bounding box center [572, 384] width 44 height 23
type input "1"
type input "0.10512"
type input "8"
type input "1"
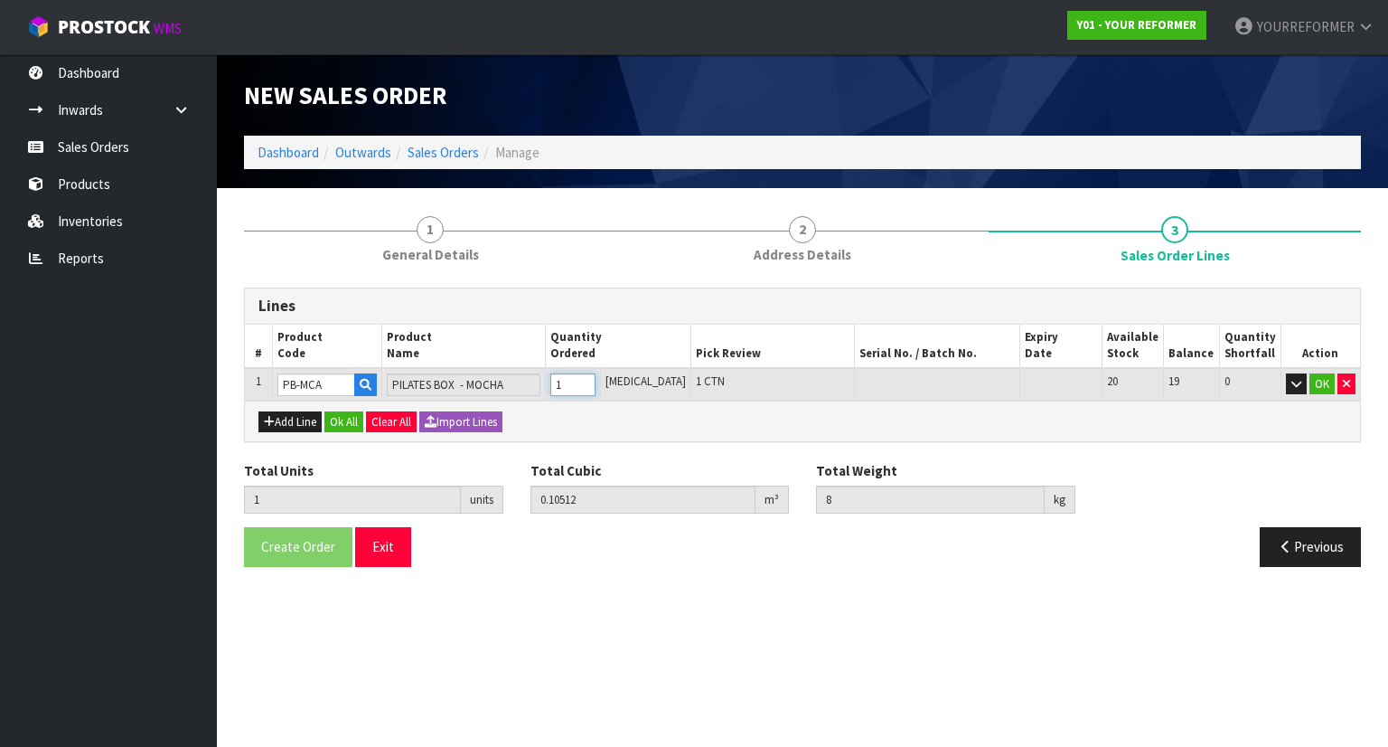
click at [595, 380] on input "1" at bounding box center [572, 384] width 44 height 23
click at [354, 420] on button "Ok All" at bounding box center [343, 422] width 39 height 22
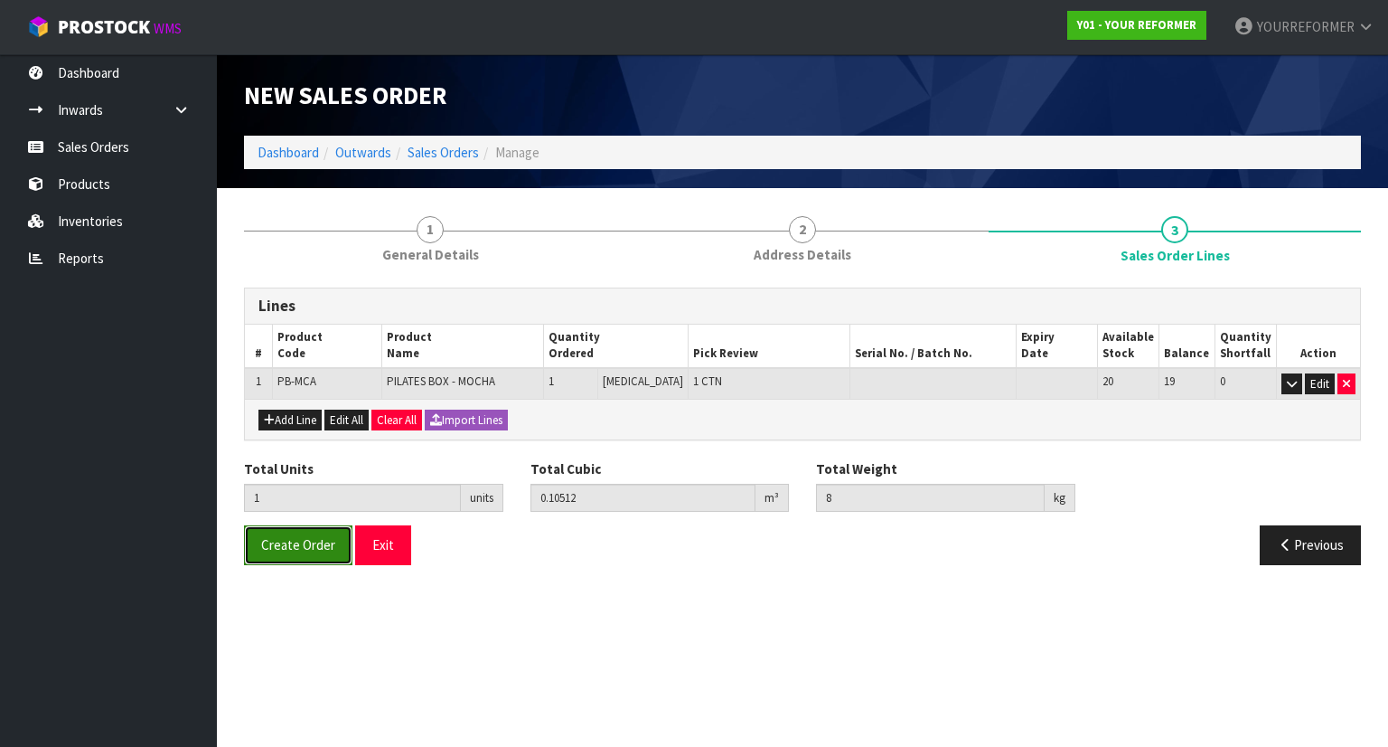
click at [321, 537] on span "Create Order" at bounding box center [298, 544] width 74 height 17
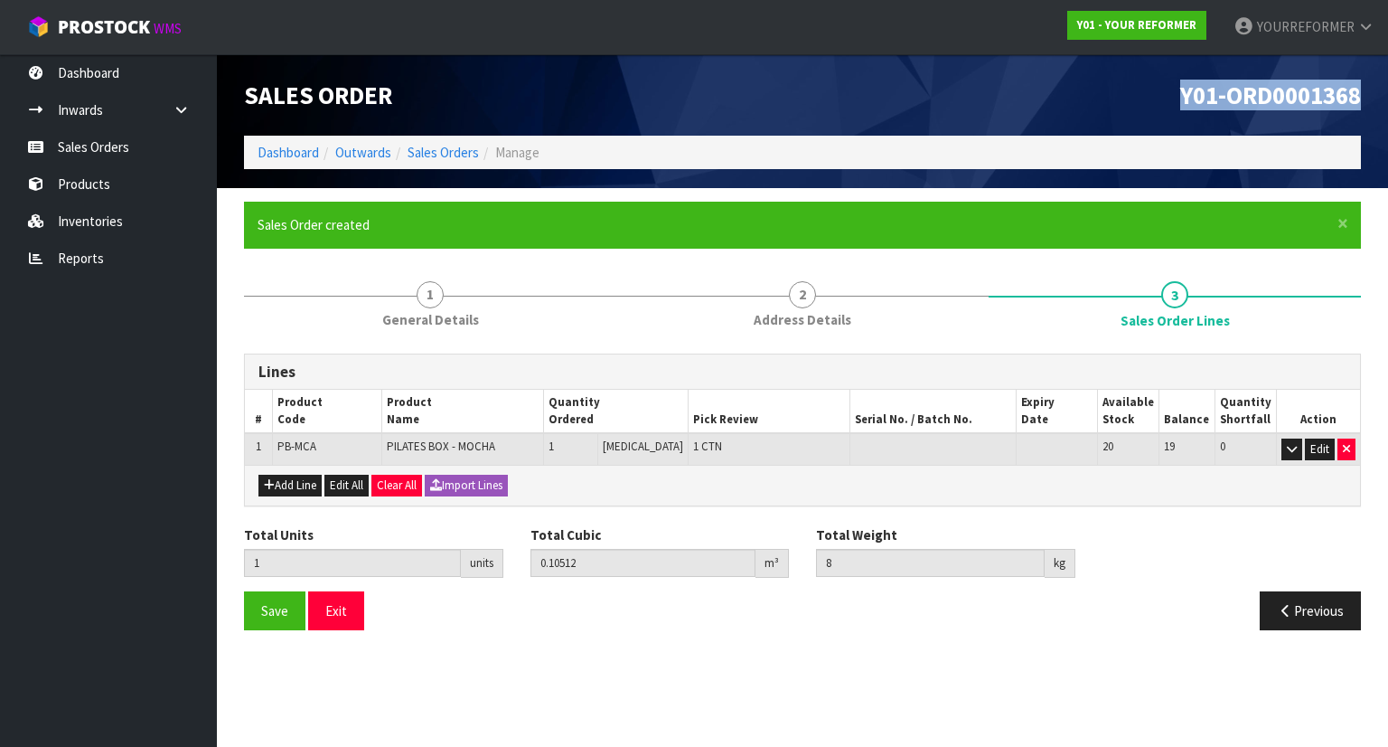
drag, startPoint x: 1353, startPoint y: 95, endPoint x: 1143, endPoint y: 110, distance: 210.2
click at [1146, 109] on div "Y01-ORD0001368" at bounding box center [1089, 94] width 572 height 81
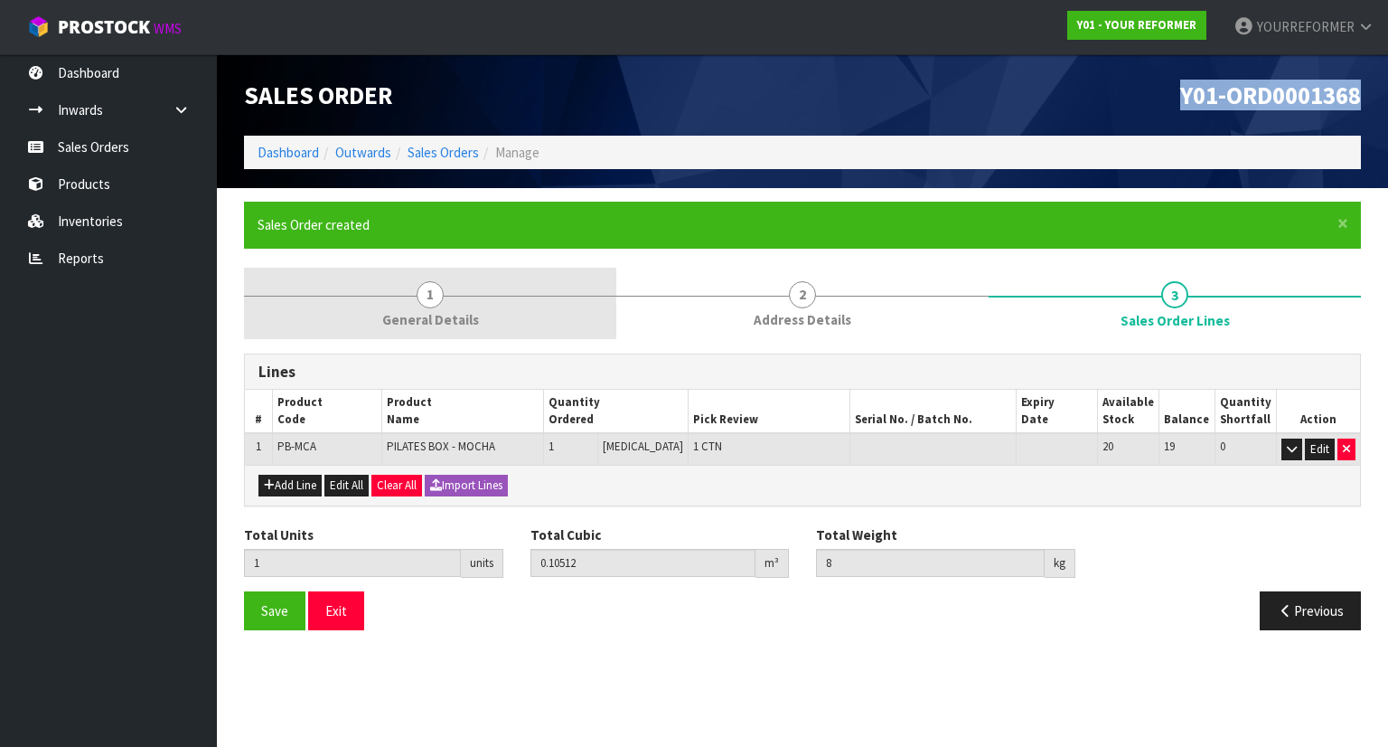
click at [427, 297] on span "1" at bounding box center [430, 294] width 27 height 27
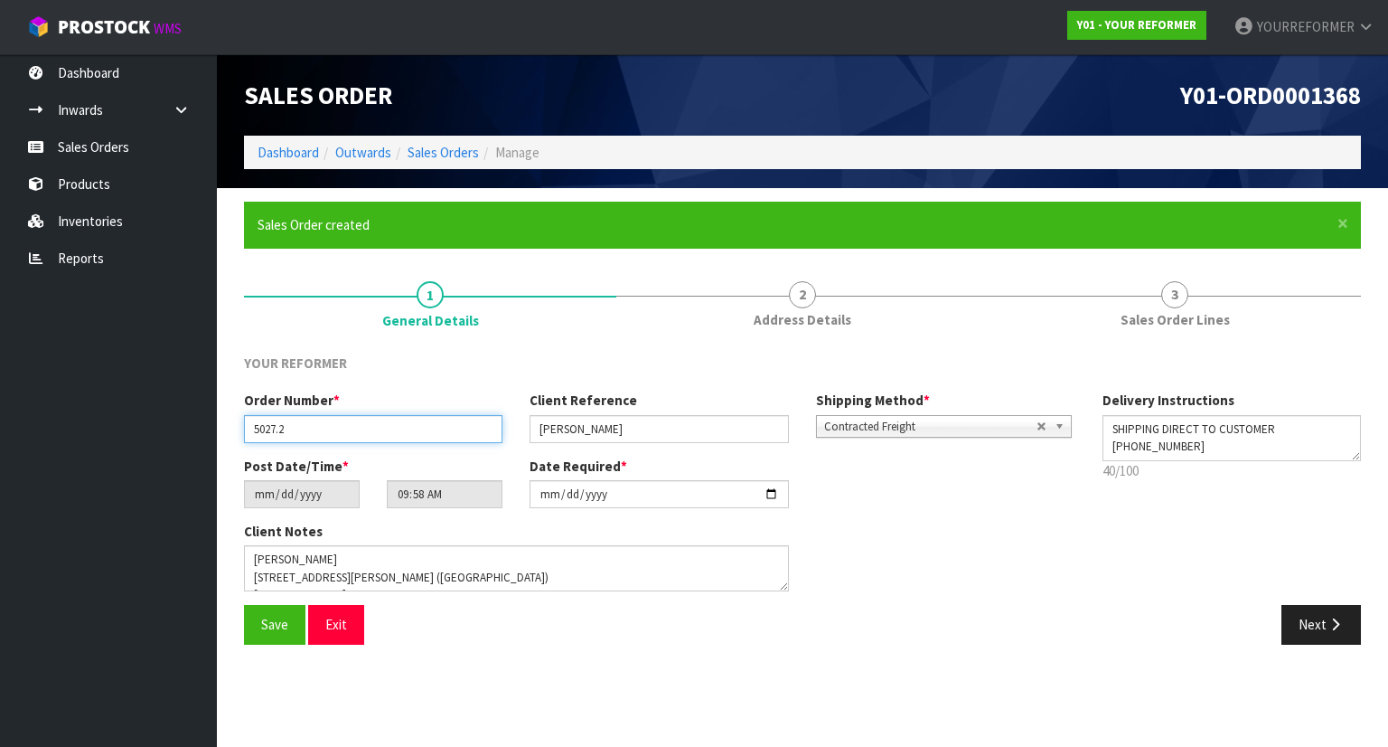
drag, startPoint x: 267, startPoint y: 422, endPoint x: 333, endPoint y: 438, distance: 68.0
click at [208, 427] on body "Toggle navigation ProStock WMS Y01 - YOUR REFORMER YOURREFORMER Logout Dashboar…" at bounding box center [694, 373] width 1388 height 747
